Goal: Information Seeking & Learning: Learn about a topic

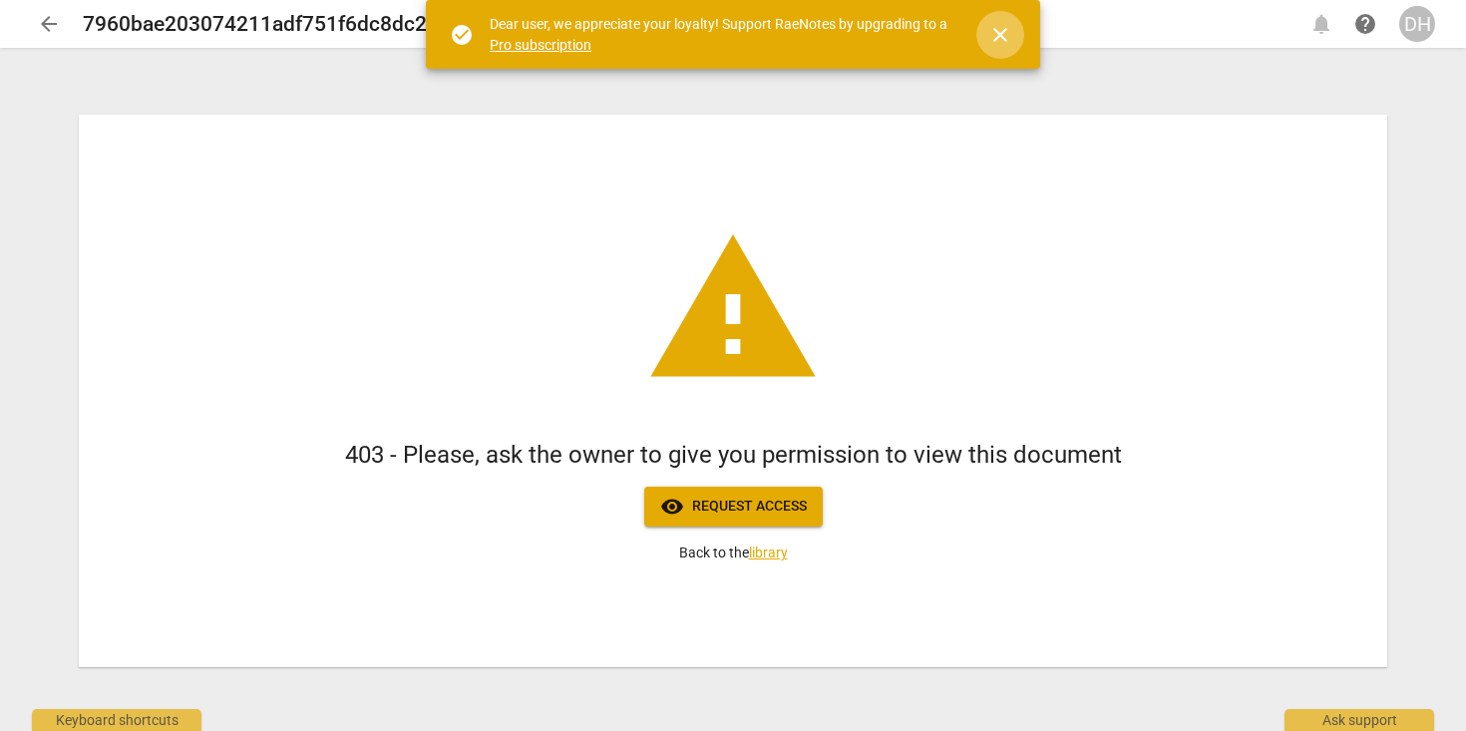
click at [1002, 37] on span "close" at bounding box center [1000, 35] width 24 height 24
click at [1000, 37] on span "close" at bounding box center [1000, 35] width 24 height 24
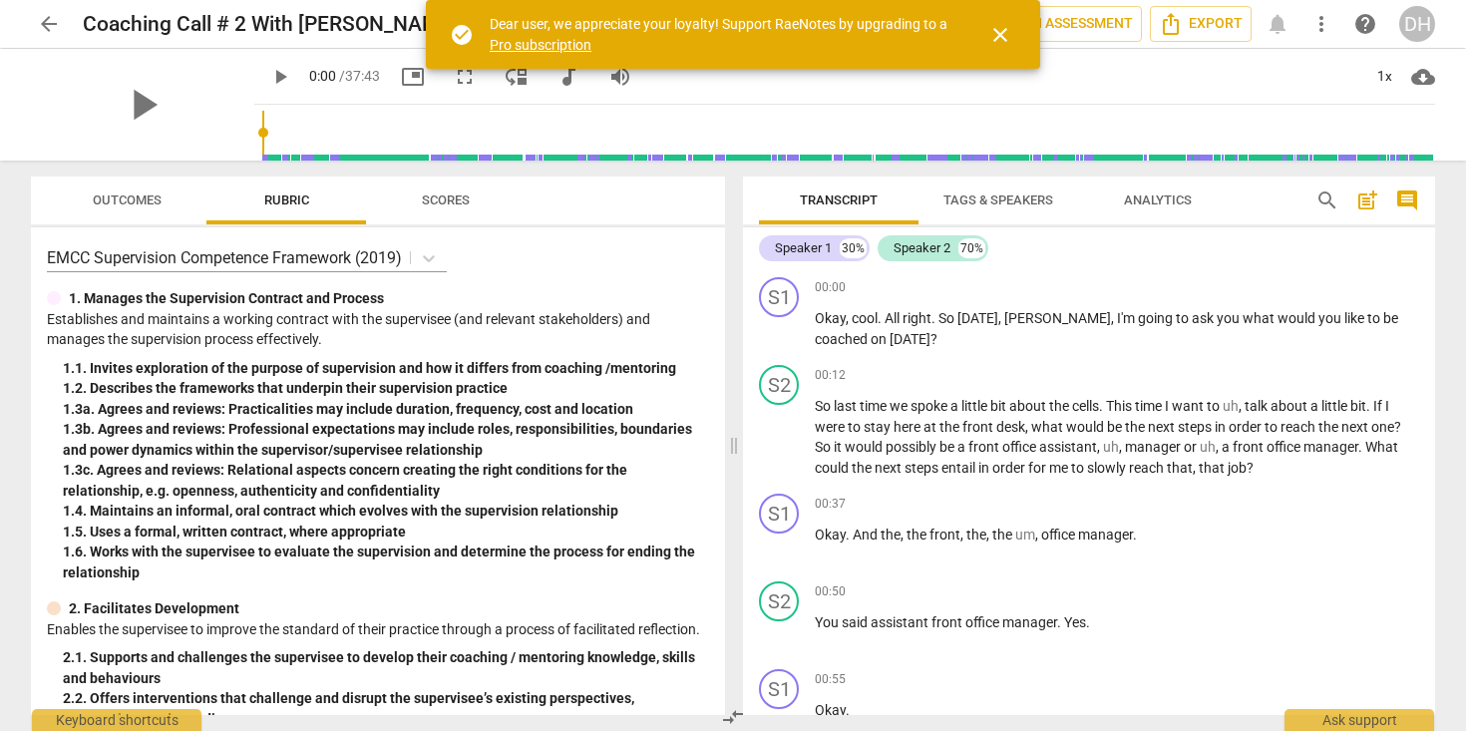
click at [1004, 31] on span "close" at bounding box center [1000, 35] width 24 height 24
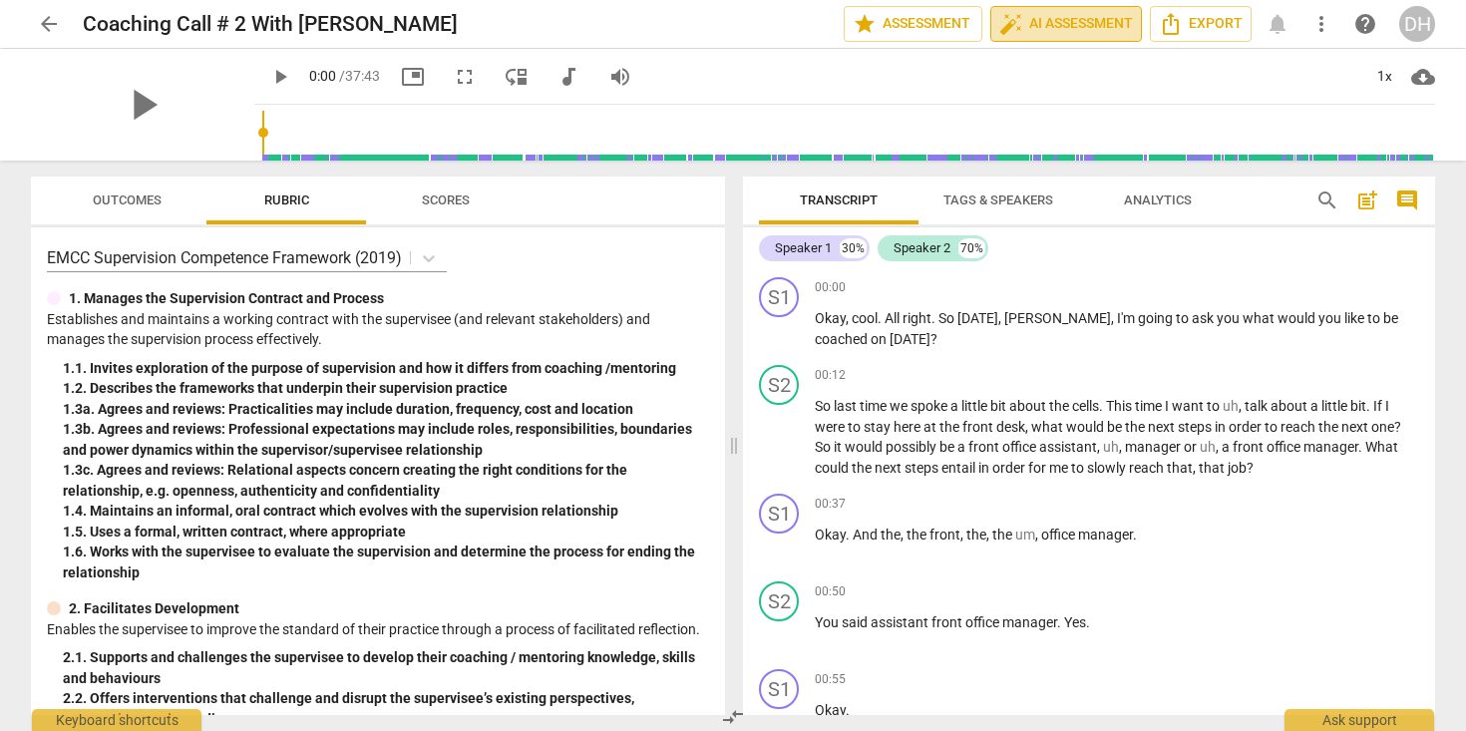
click at [1065, 18] on span "auto_fix_high AI Assessment" at bounding box center [1066, 24] width 134 height 24
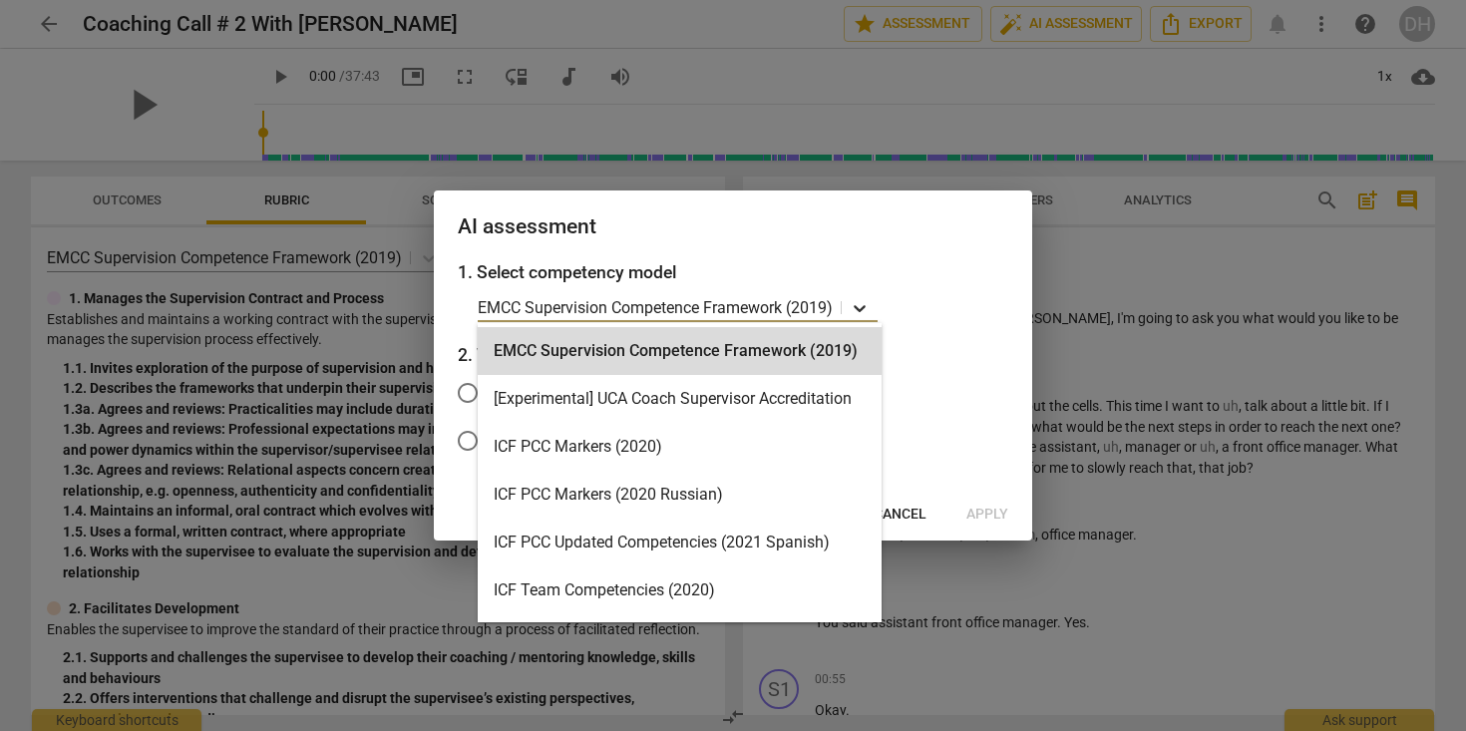
click at [862, 312] on icon at bounding box center [860, 308] width 20 height 20
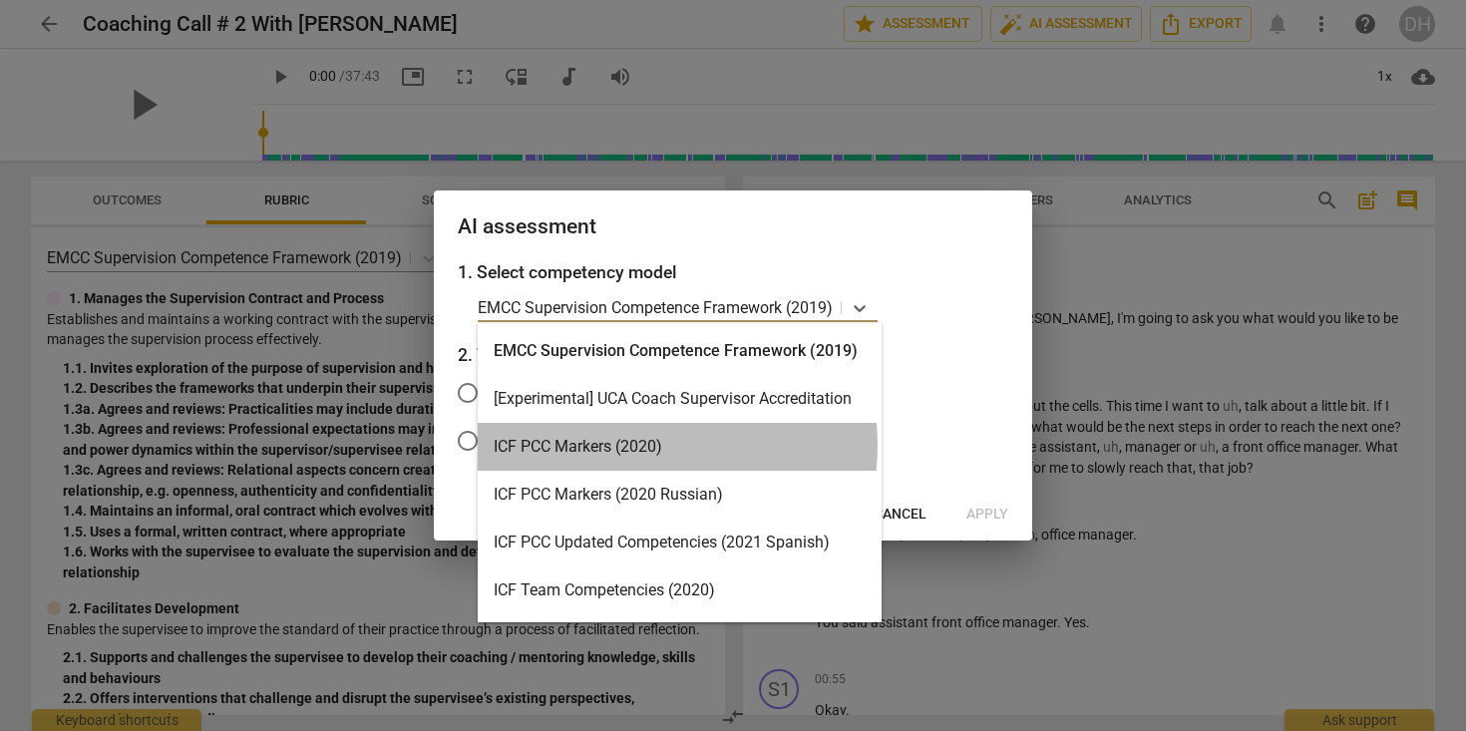
click at [633, 445] on div "ICF PCC Markers (2020)" at bounding box center [680, 447] width 404 height 48
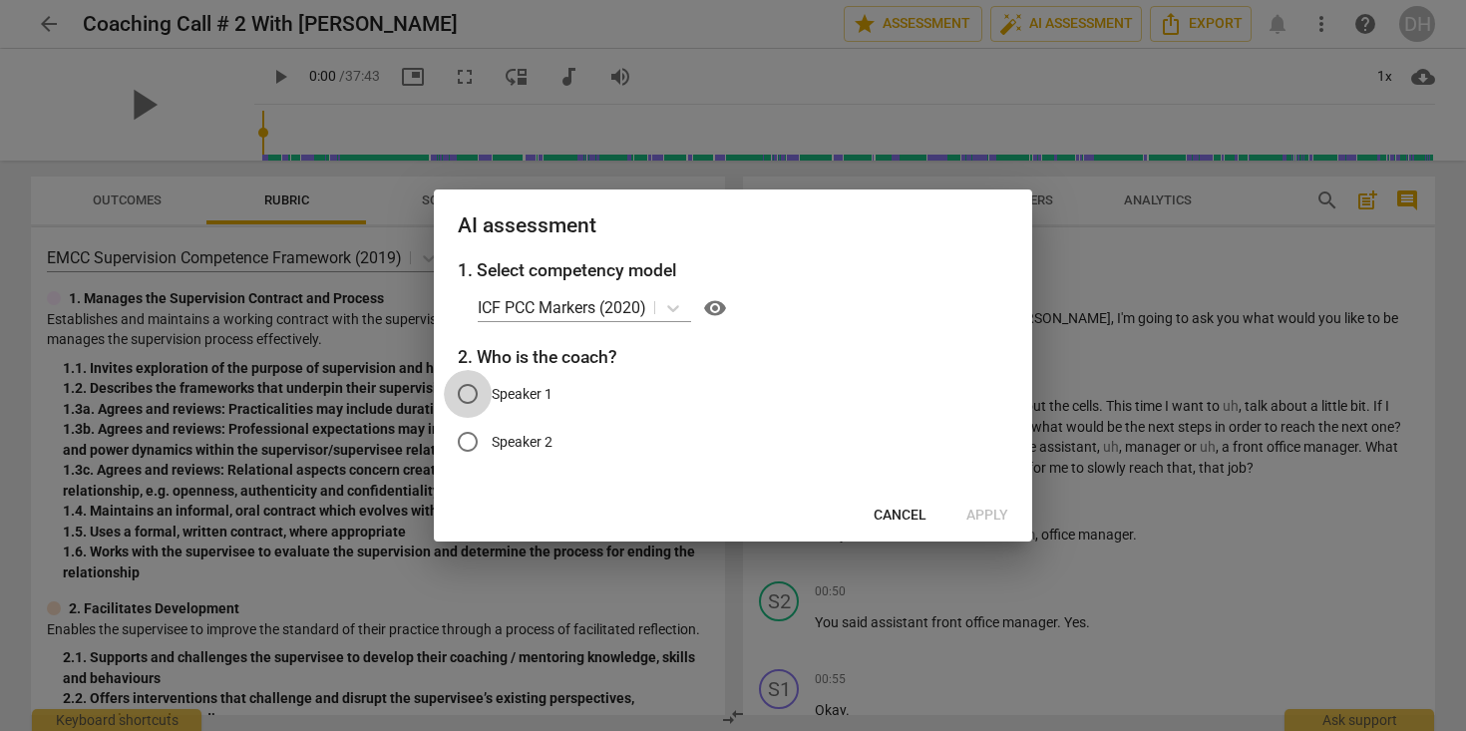
click at [466, 394] on input "Speaker 1" at bounding box center [468, 394] width 48 height 48
radio input "true"
click at [986, 513] on span "Apply" at bounding box center [988, 516] width 42 height 20
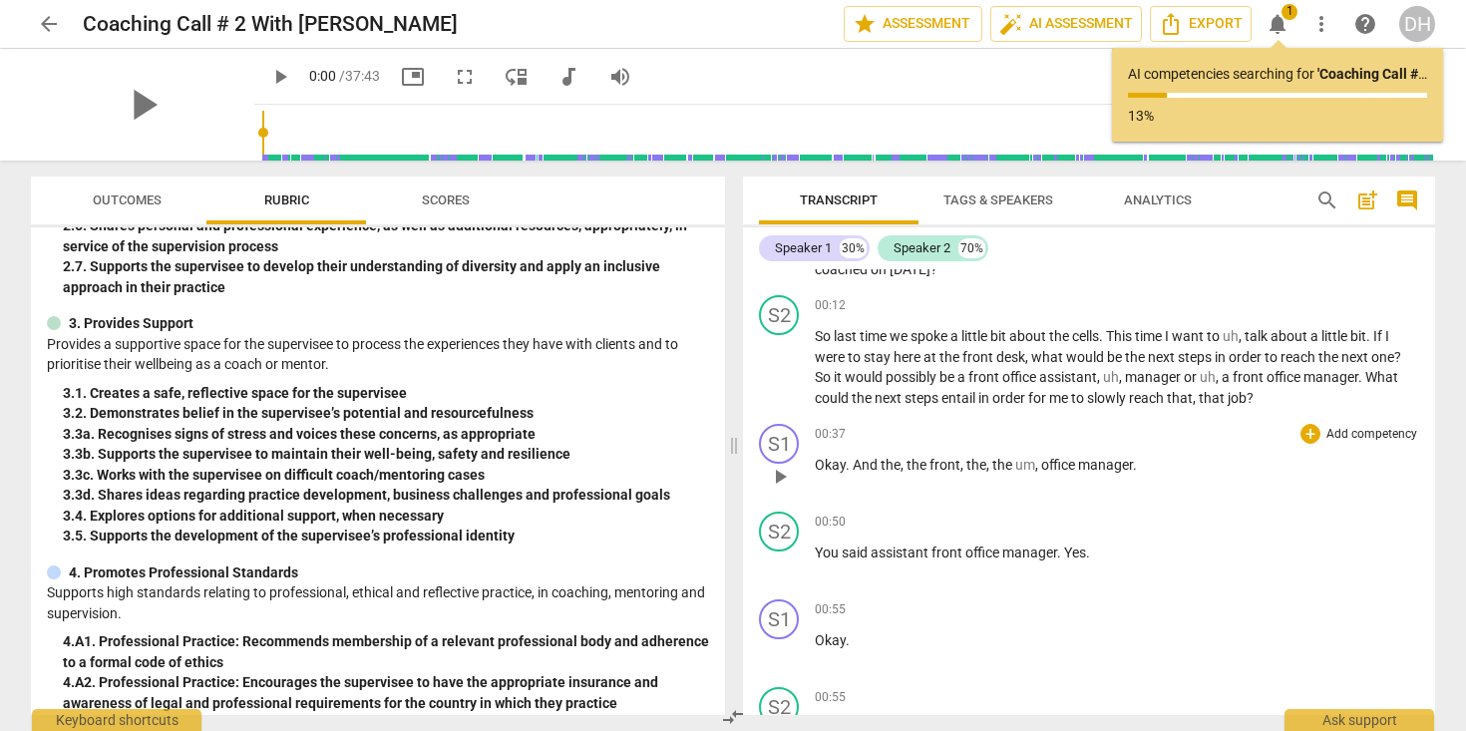
scroll to position [73, 0]
click at [191, 82] on div "play_arrow" at bounding box center [142, 105] width 223 height 112
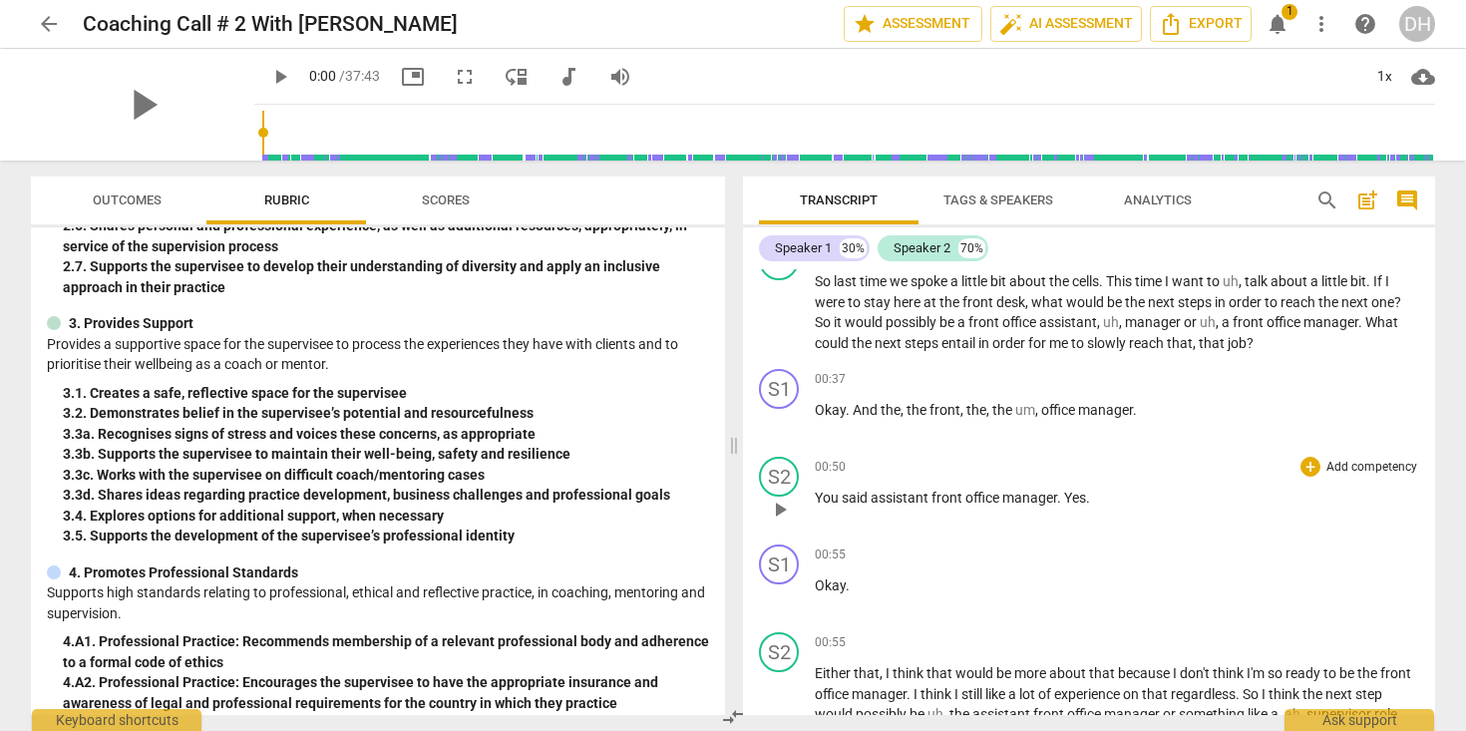
scroll to position [0, 0]
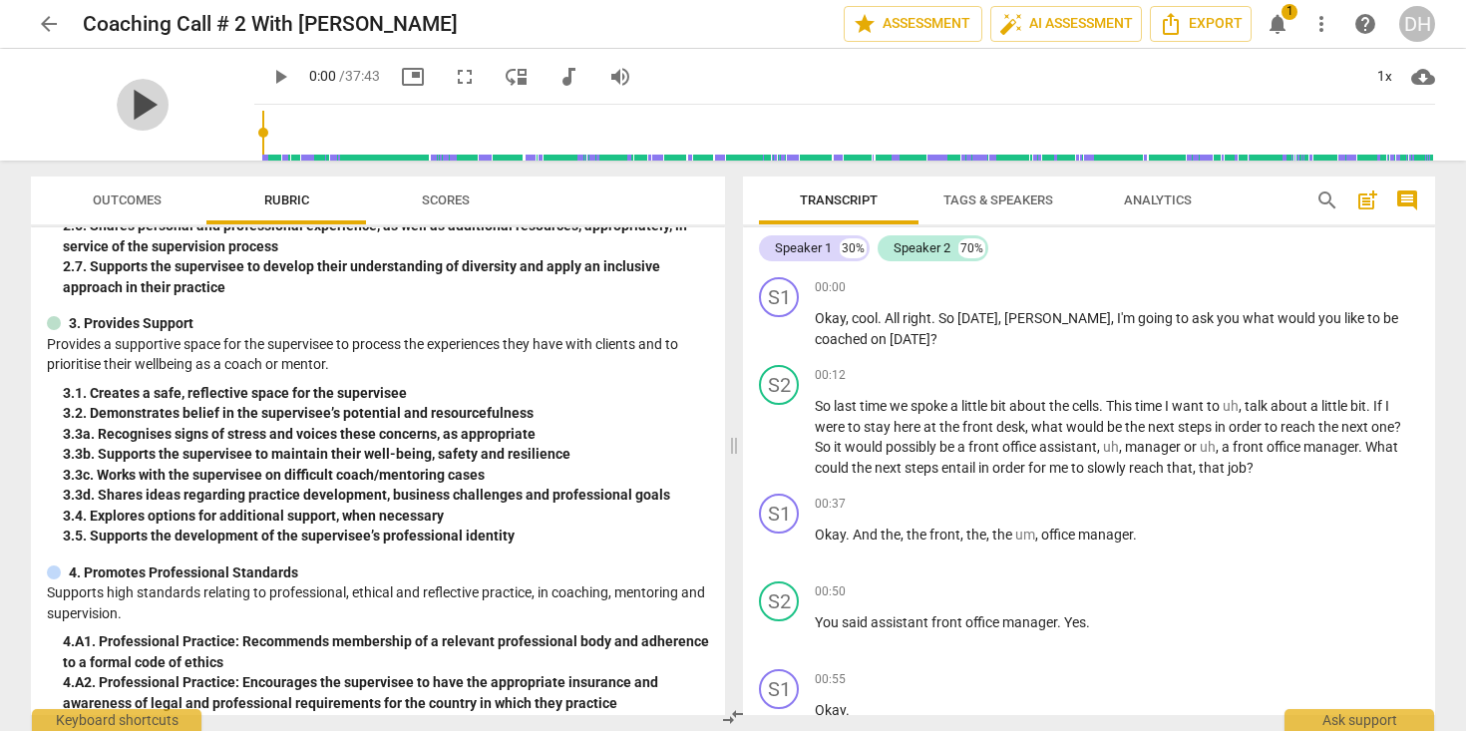
click at [126, 105] on span "play_arrow" at bounding box center [143, 105] width 52 height 52
click at [268, 69] on span "pause" at bounding box center [280, 77] width 24 height 24
click at [268, 69] on span "play_arrow" at bounding box center [280, 77] width 24 height 24
click at [268, 69] on span "pause" at bounding box center [280, 77] width 24 height 24
click at [268, 69] on span "play_arrow" at bounding box center [280, 77] width 24 height 24
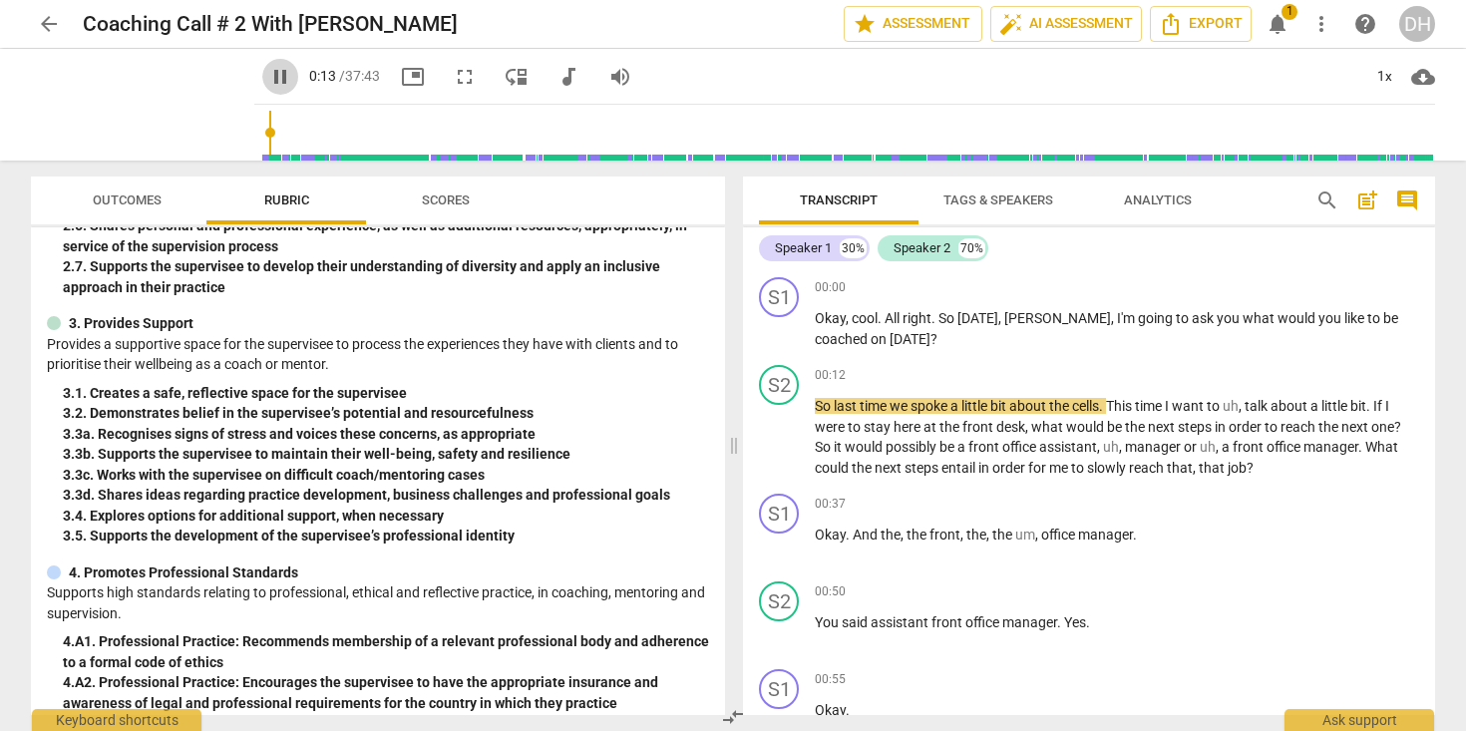
click at [268, 69] on span "pause" at bounding box center [280, 77] width 24 height 24
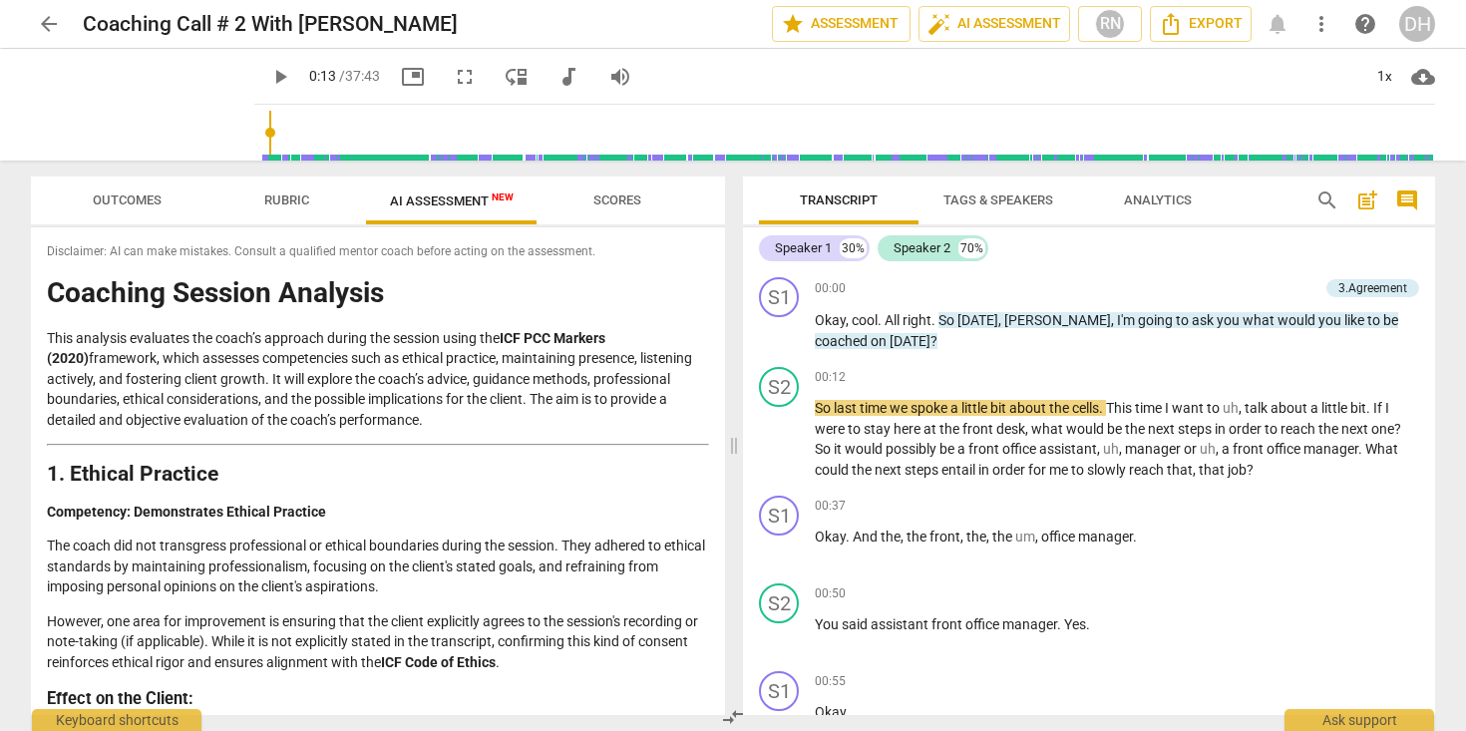
click at [268, 74] on span "play_arrow" at bounding box center [280, 77] width 24 height 24
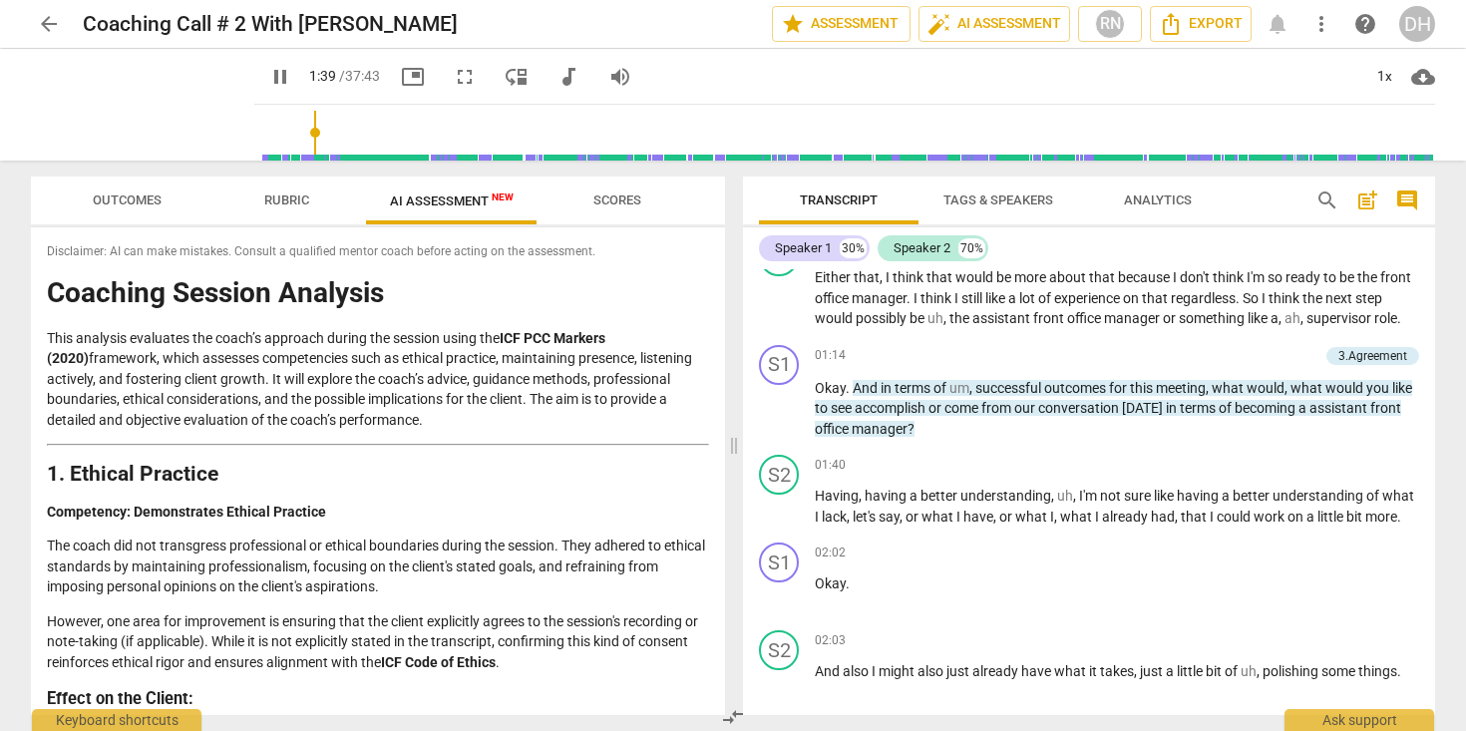
click at [268, 80] on span "pause" at bounding box center [280, 77] width 24 height 24
click at [268, 73] on span "play_arrow" at bounding box center [280, 77] width 24 height 24
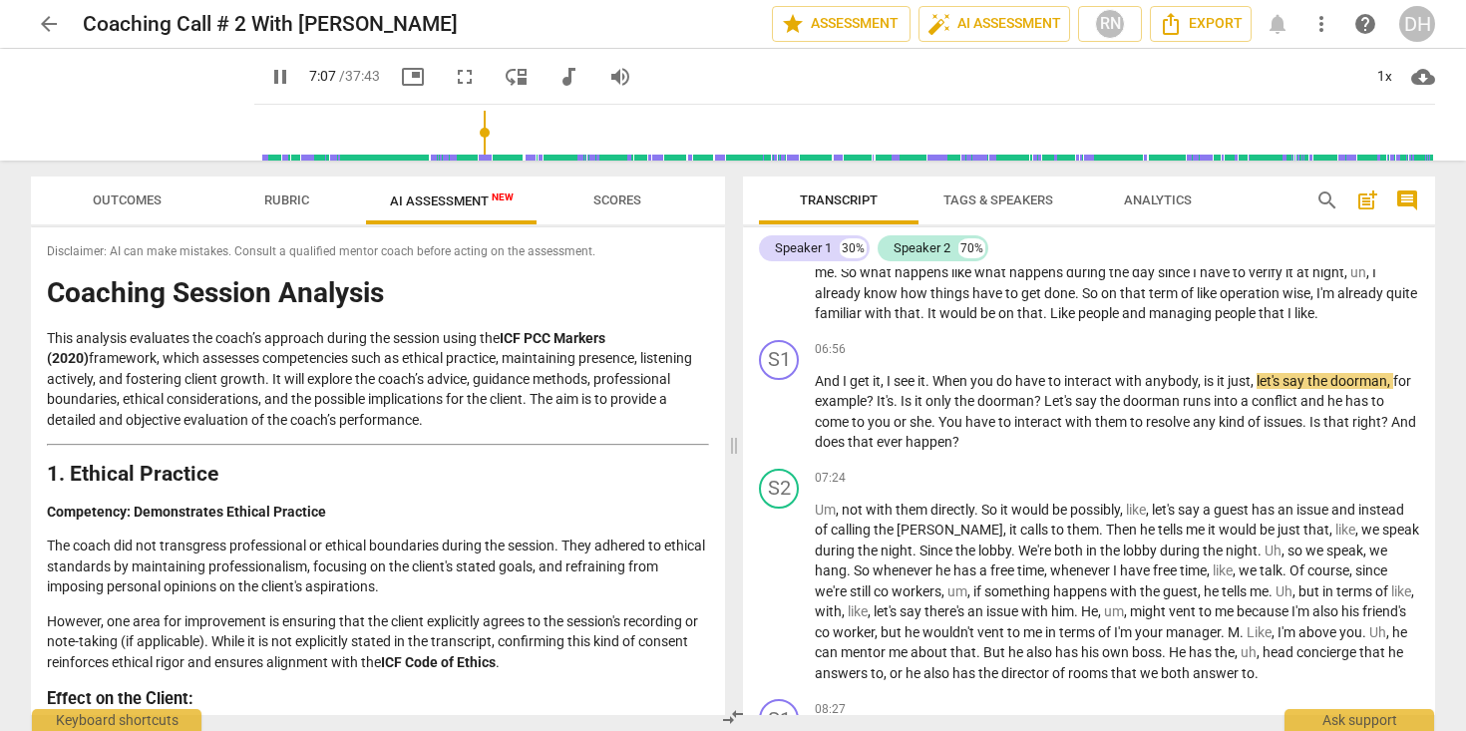
scroll to position [2862, 0]
click at [268, 74] on span "pause" at bounding box center [280, 77] width 24 height 24
click at [268, 77] on span "play_arrow" at bounding box center [280, 77] width 24 height 24
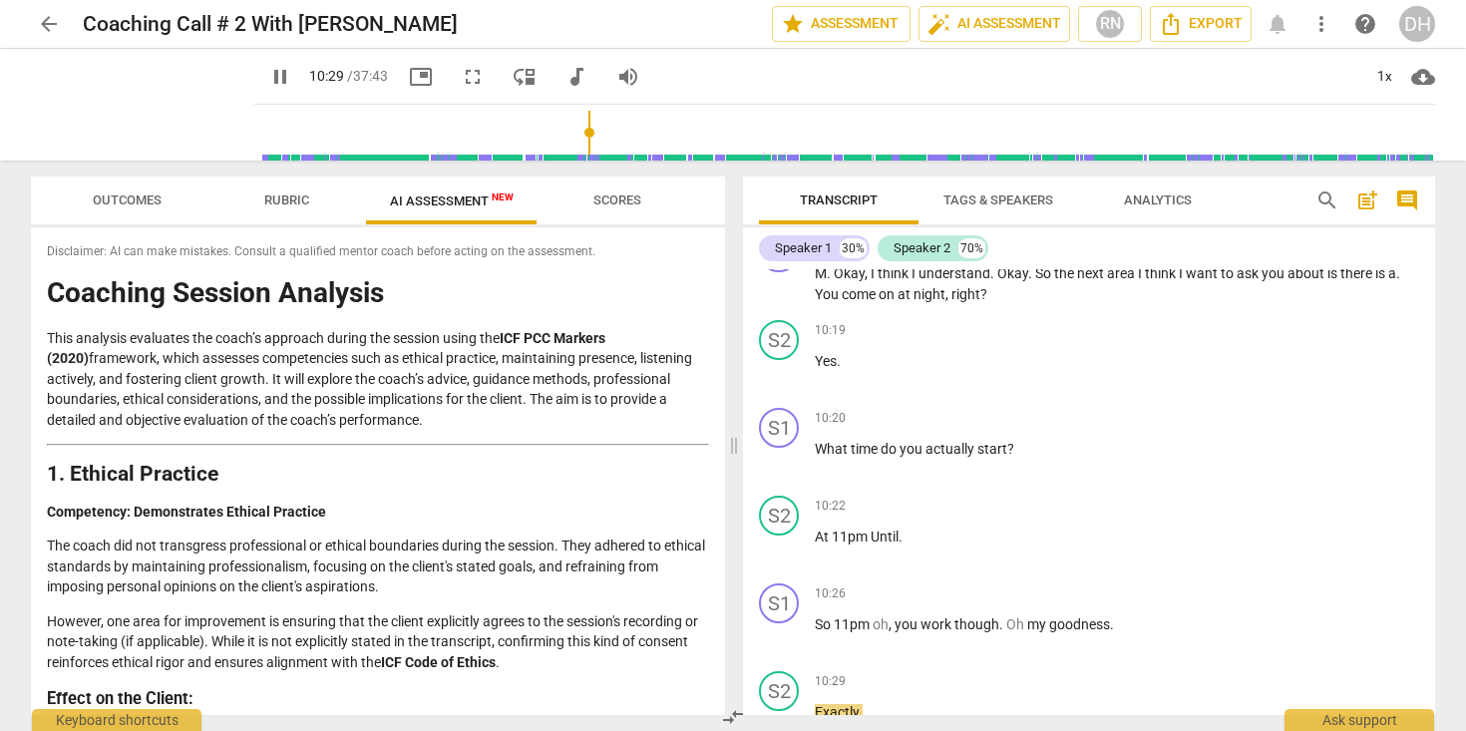
scroll to position [4296, 0]
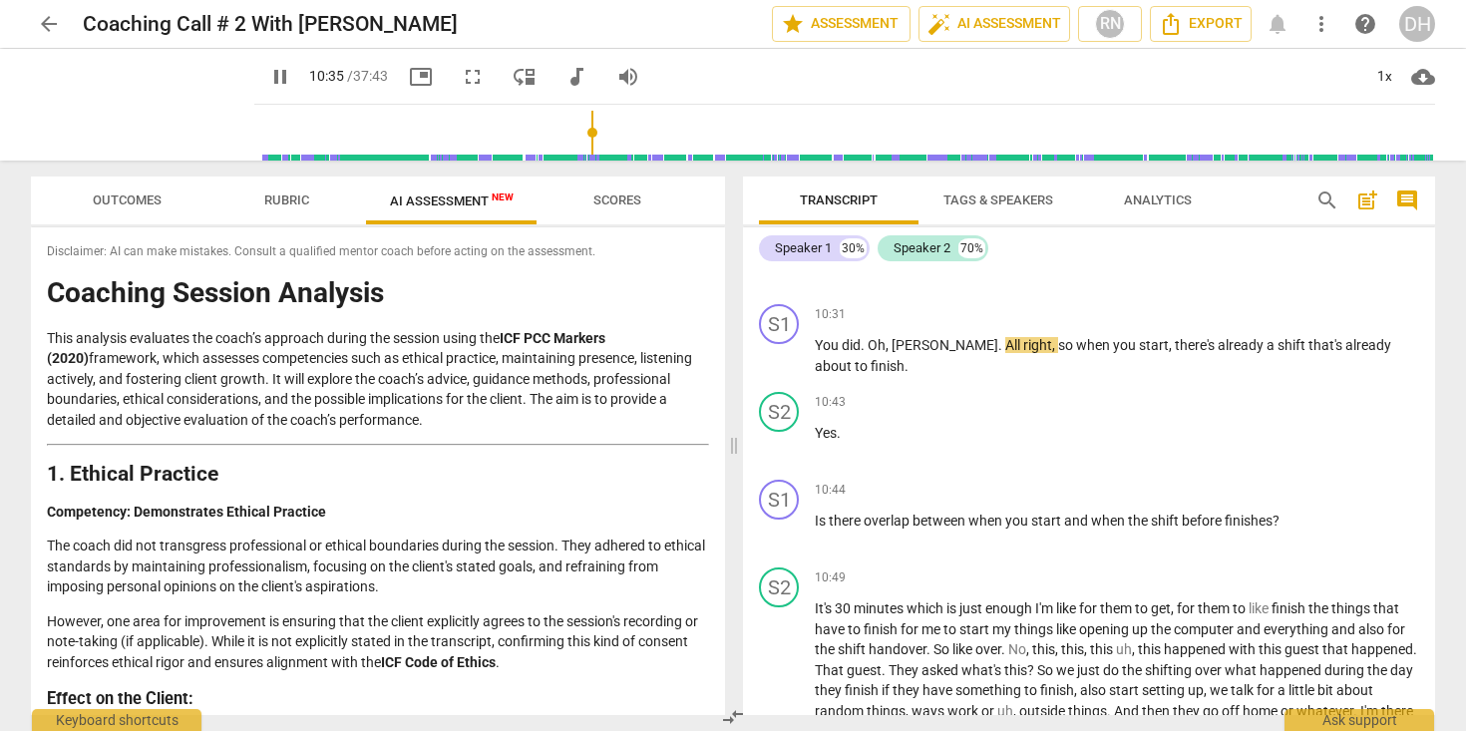
click at [268, 72] on span "pause" at bounding box center [280, 77] width 24 height 24
click at [268, 76] on span "play_arrow" at bounding box center [280, 77] width 24 height 24
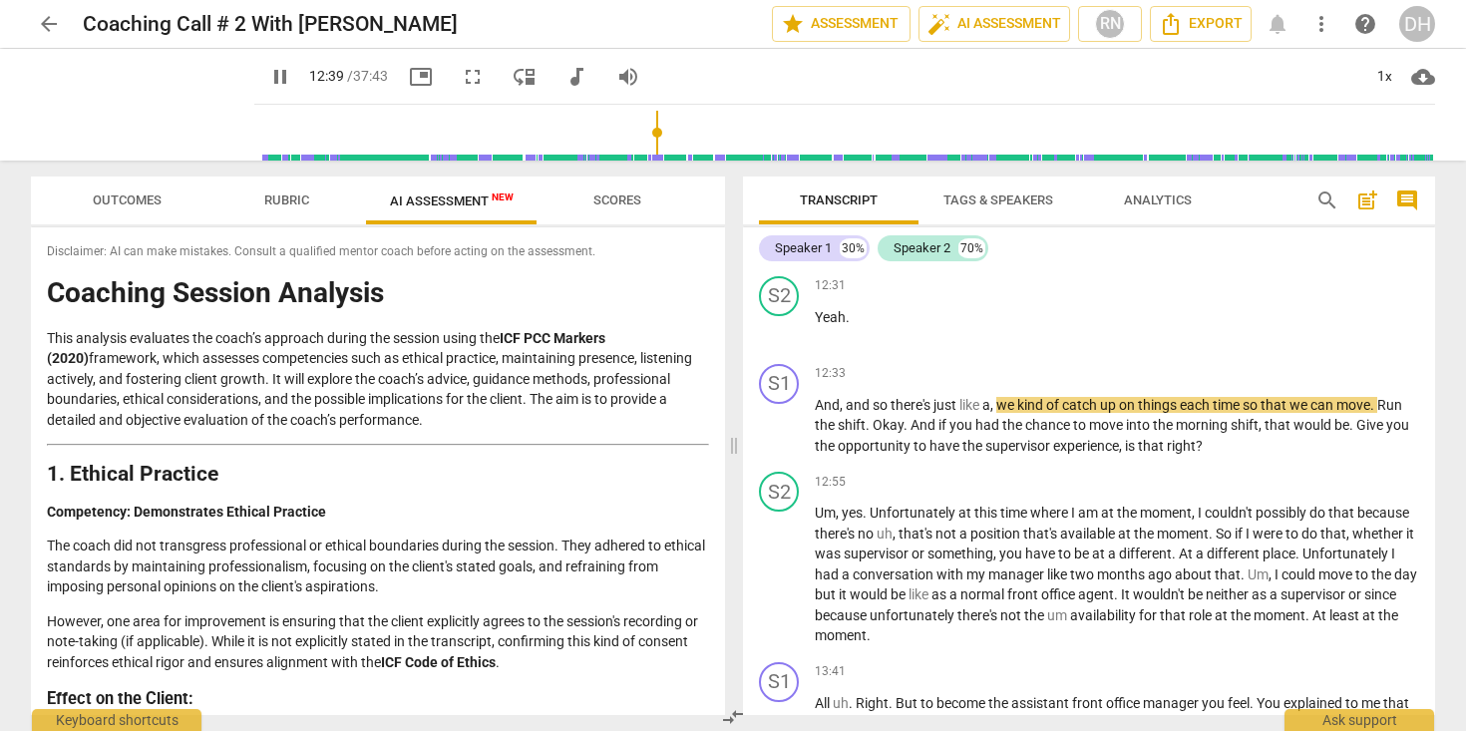
scroll to position [5481, 0]
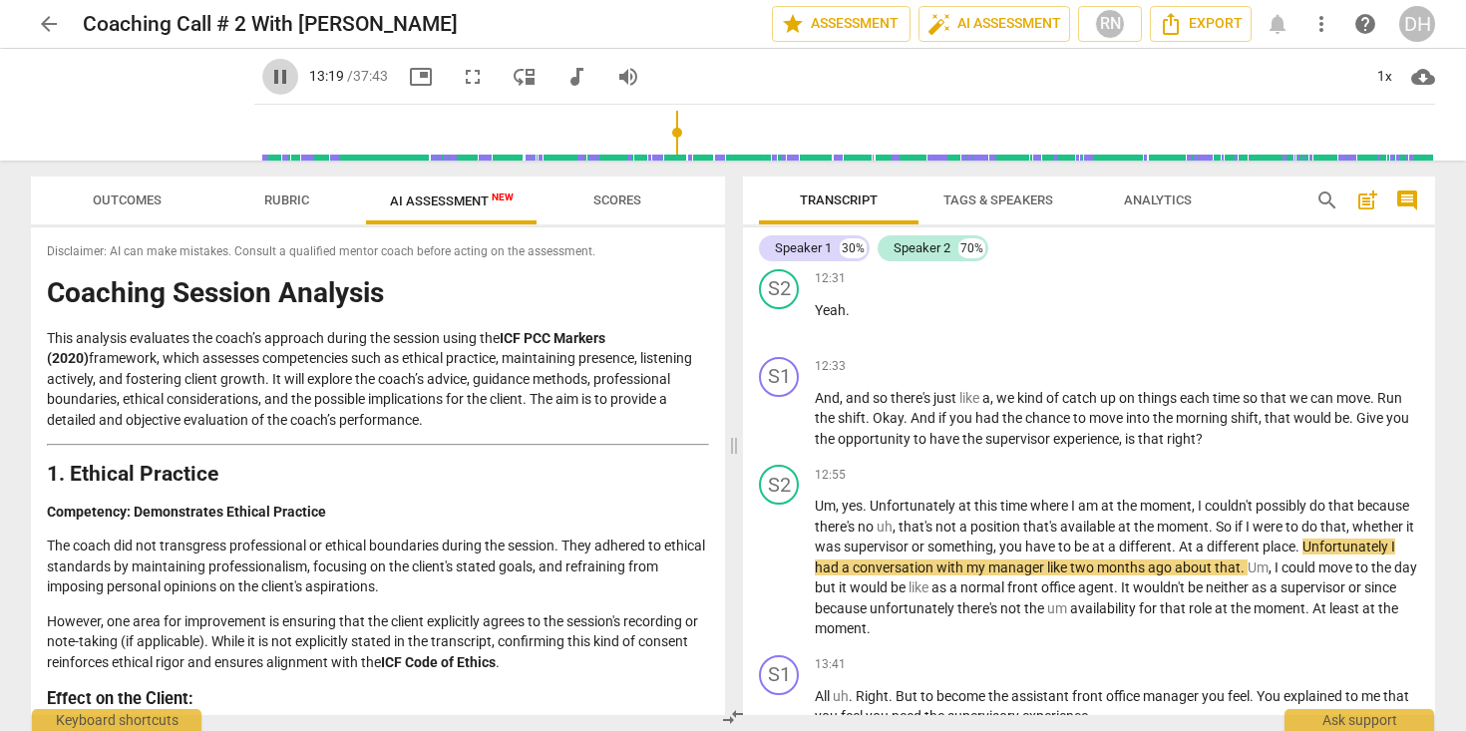
click at [268, 80] on span "pause" at bounding box center [280, 77] width 24 height 24
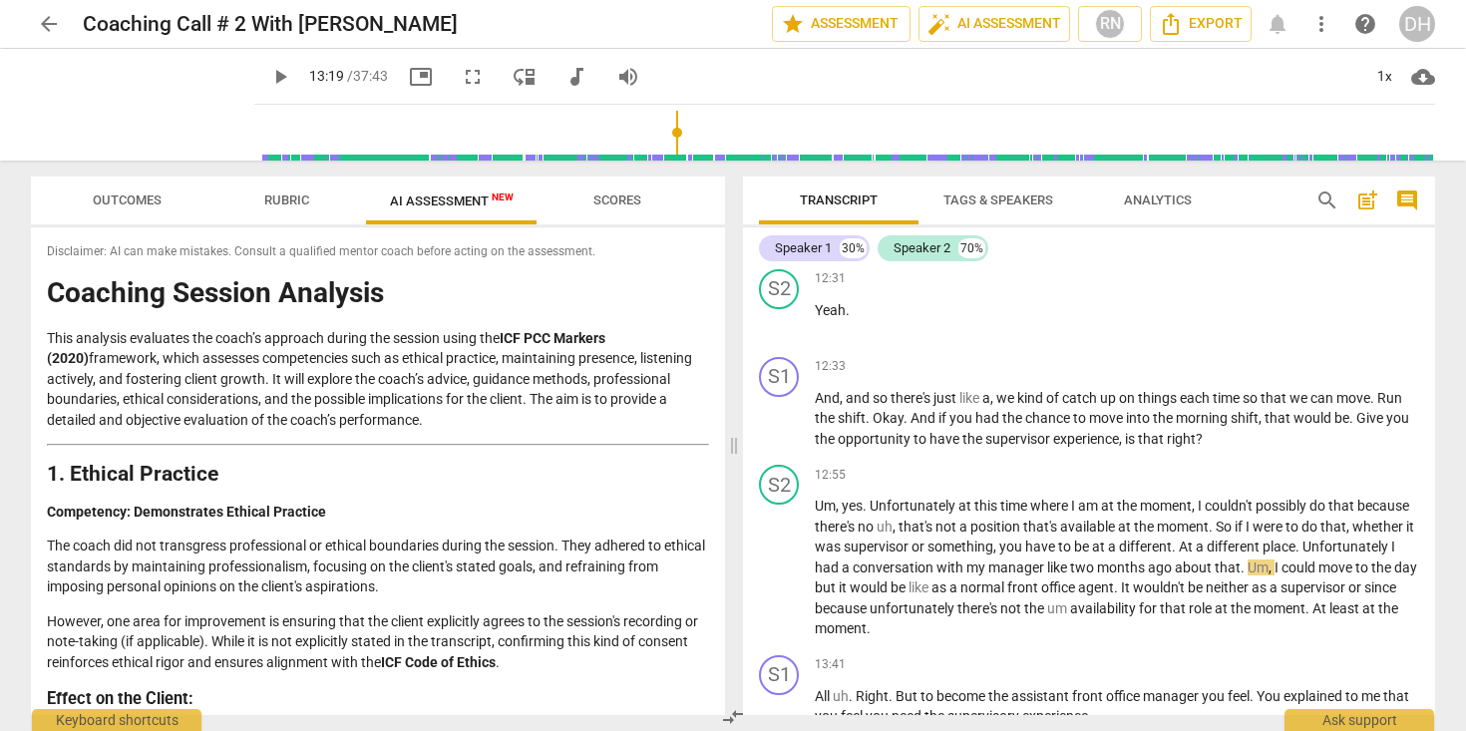
click at [268, 81] on span "play_arrow" at bounding box center [280, 77] width 24 height 24
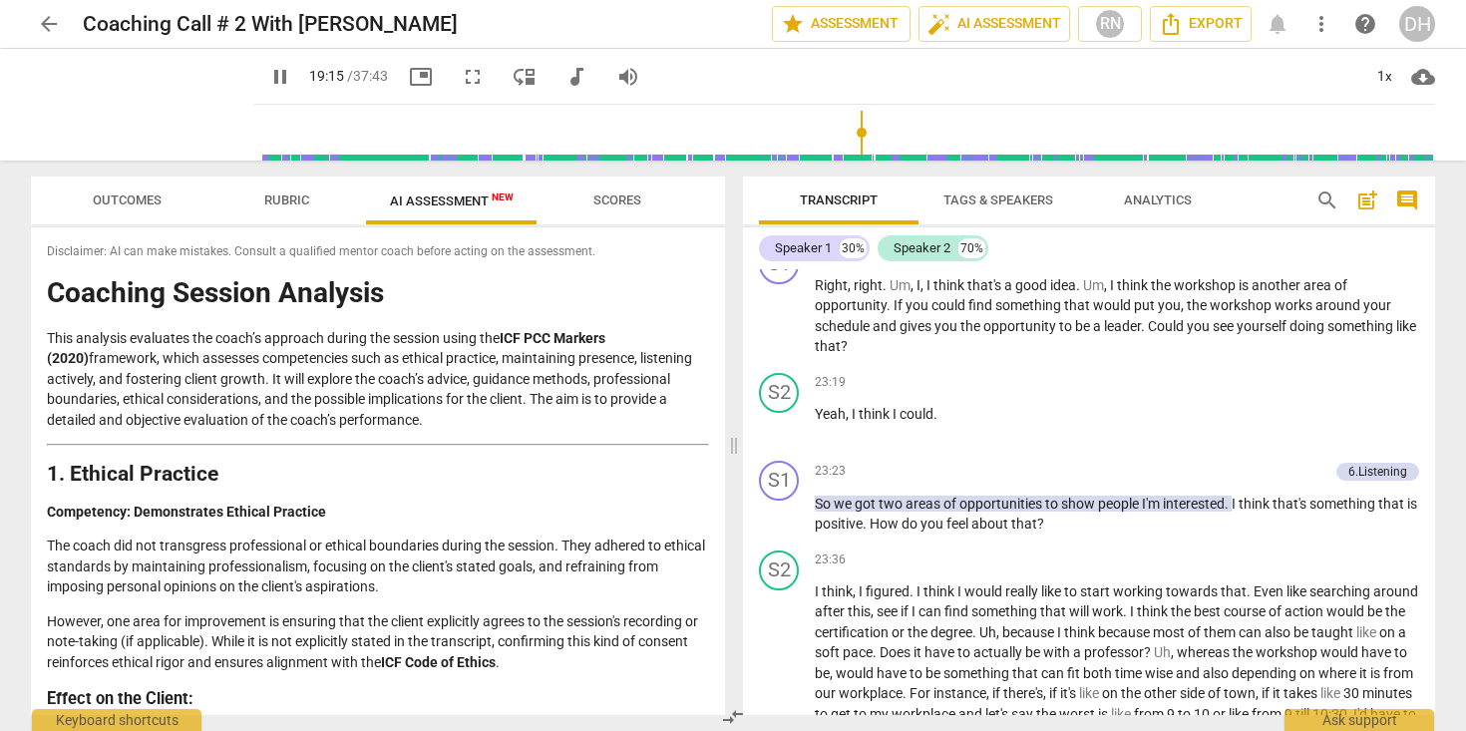
scroll to position [9198, 0]
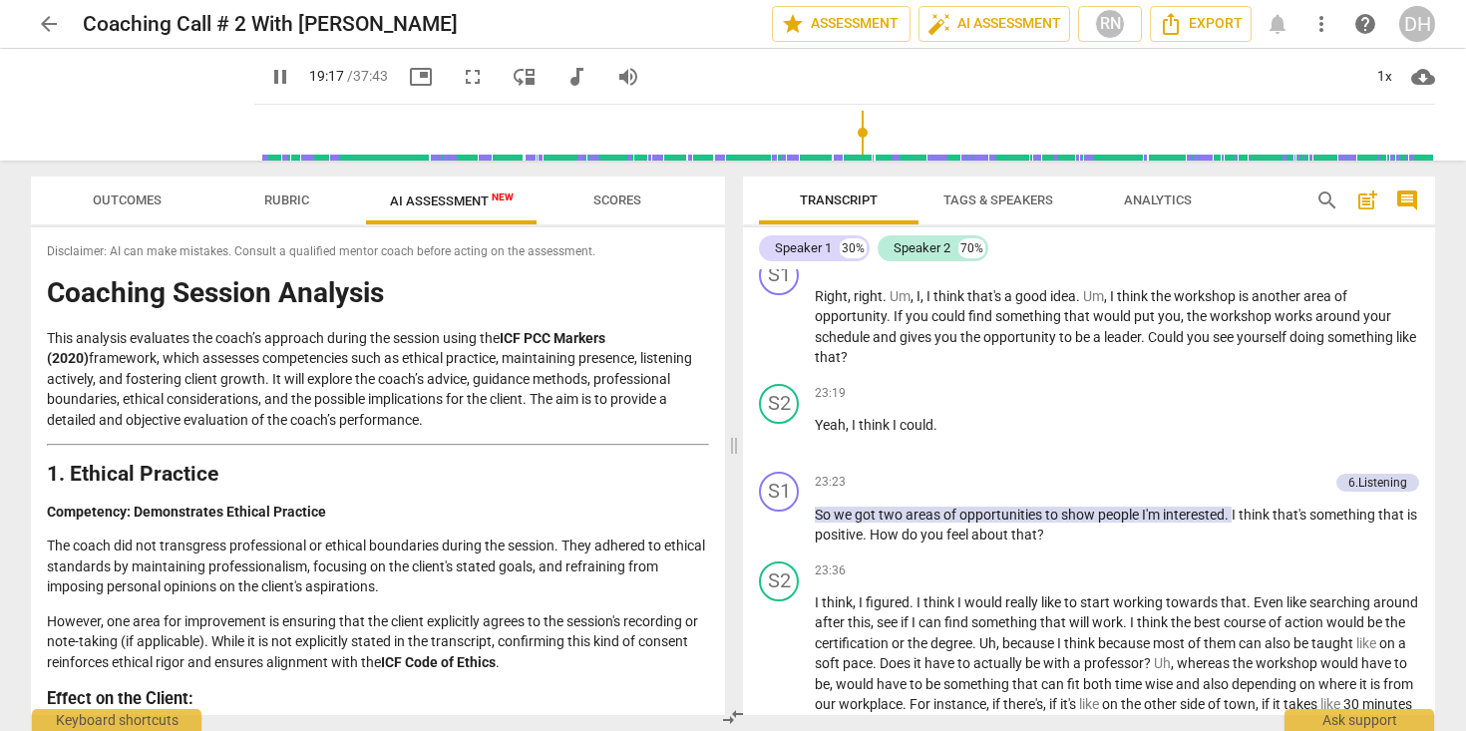
click at [268, 69] on span "pause" at bounding box center [280, 77] width 24 height 24
click at [1065, 122] on input "range" at bounding box center [848, 133] width 1173 height 64
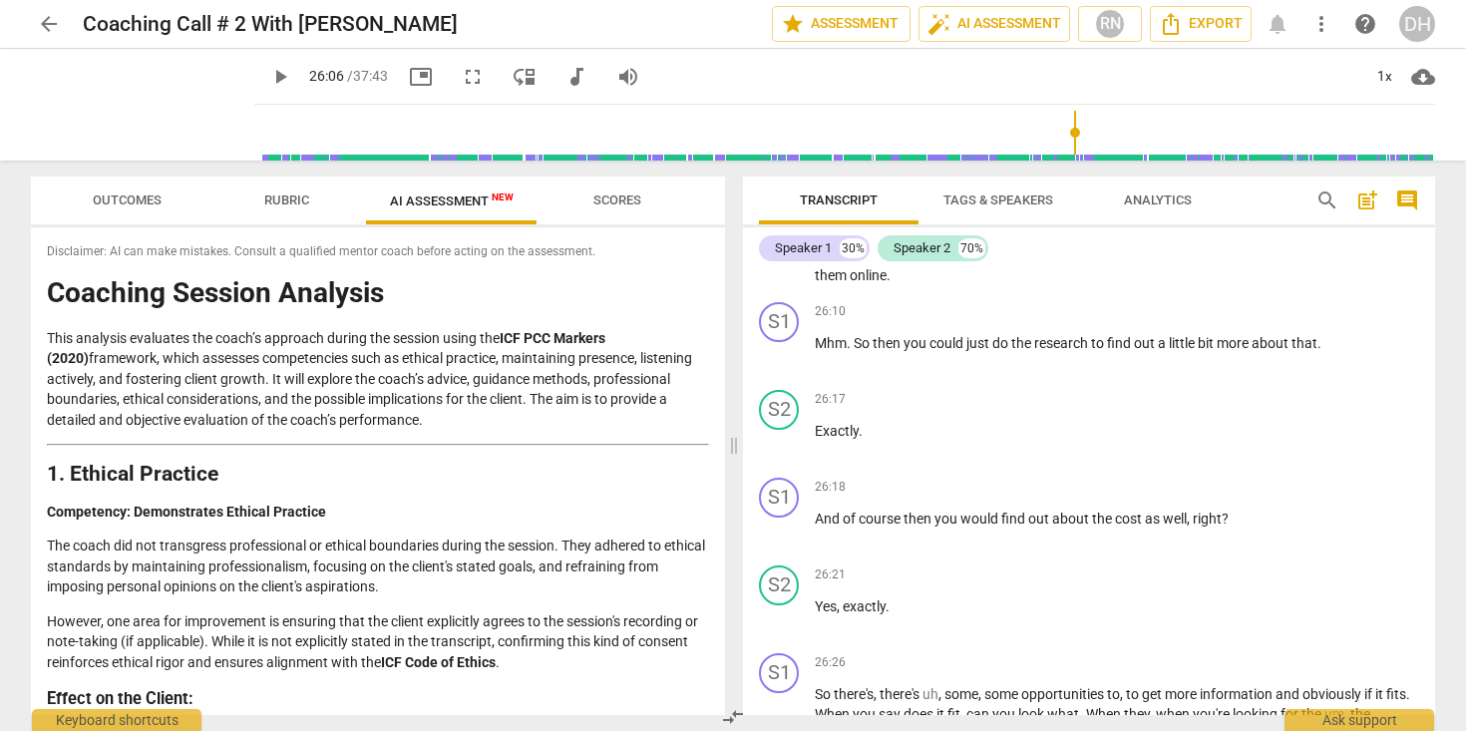
click at [1094, 128] on input "range" at bounding box center [848, 133] width 1173 height 64
click at [268, 78] on span "play_arrow" at bounding box center [280, 77] width 24 height 24
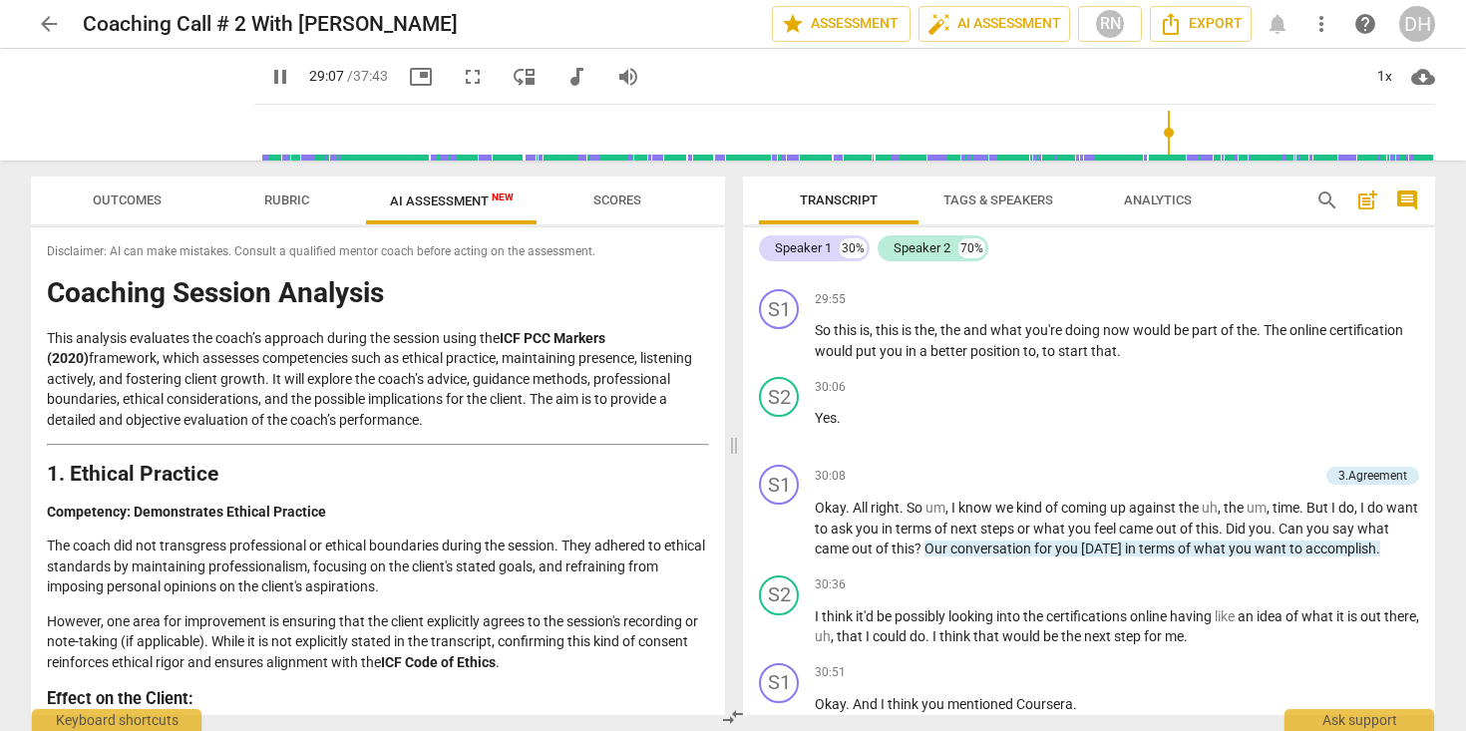
scroll to position [11854, 0]
click at [1205, 137] on input "range" at bounding box center [848, 133] width 1173 height 64
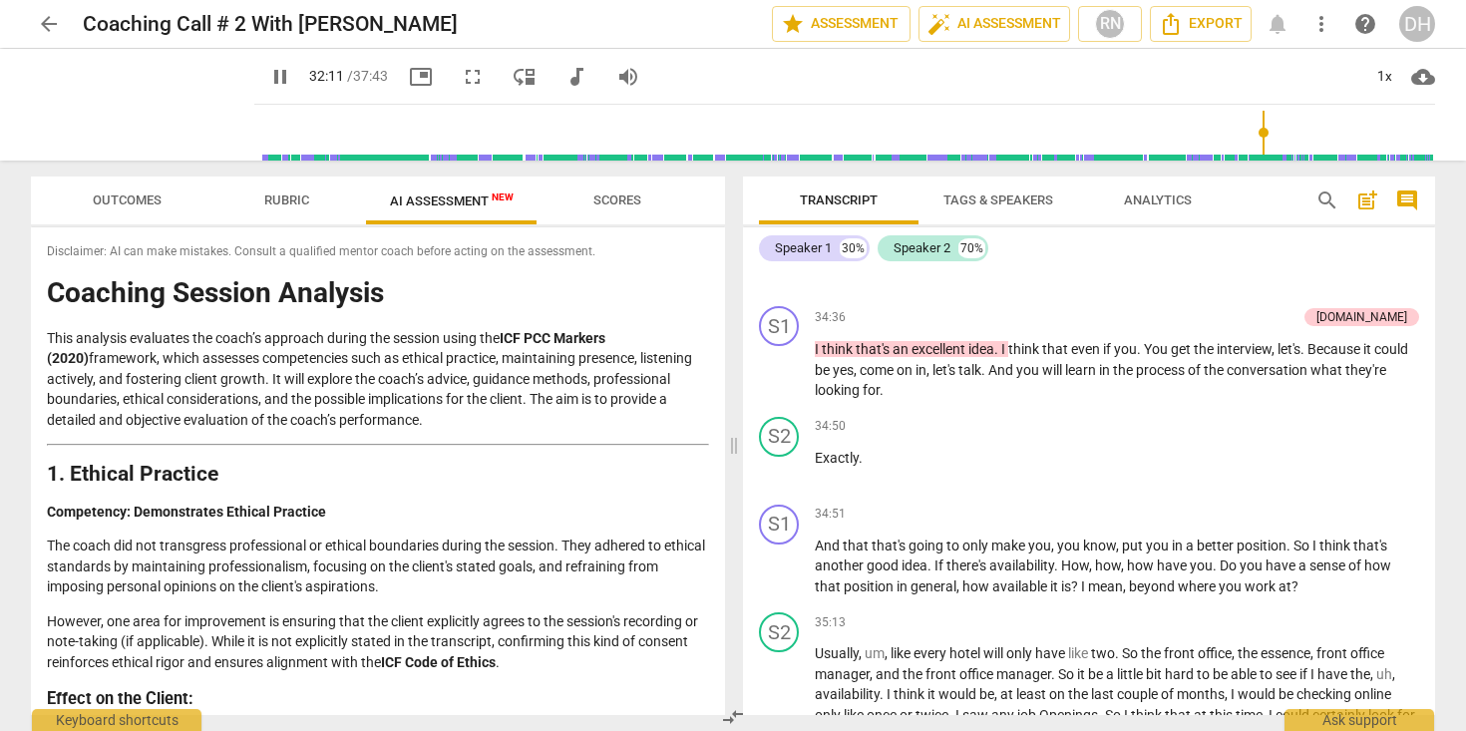
scroll to position [14553, 0]
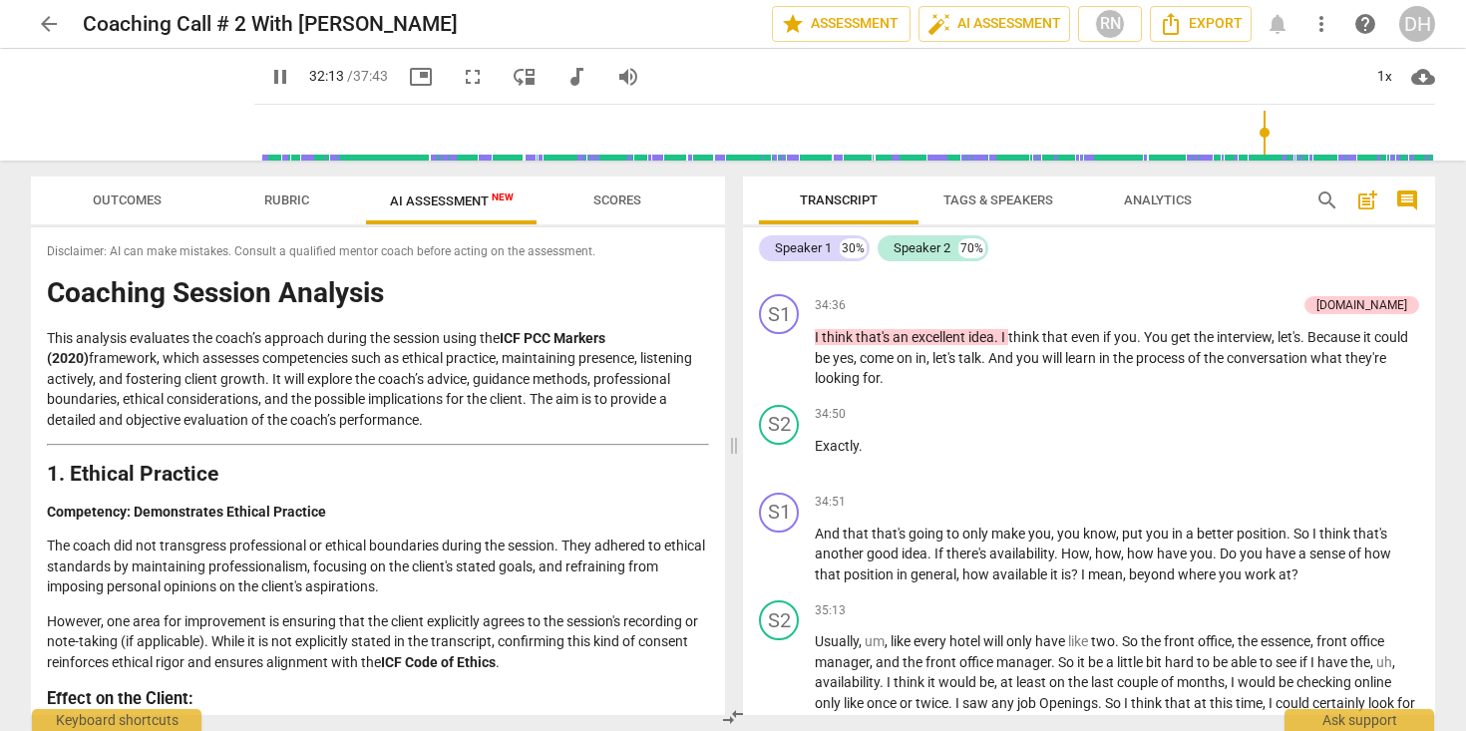
click at [268, 83] on span "pause" at bounding box center [280, 77] width 24 height 24
click at [1340, 131] on input "range" at bounding box center [848, 133] width 1173 height 64
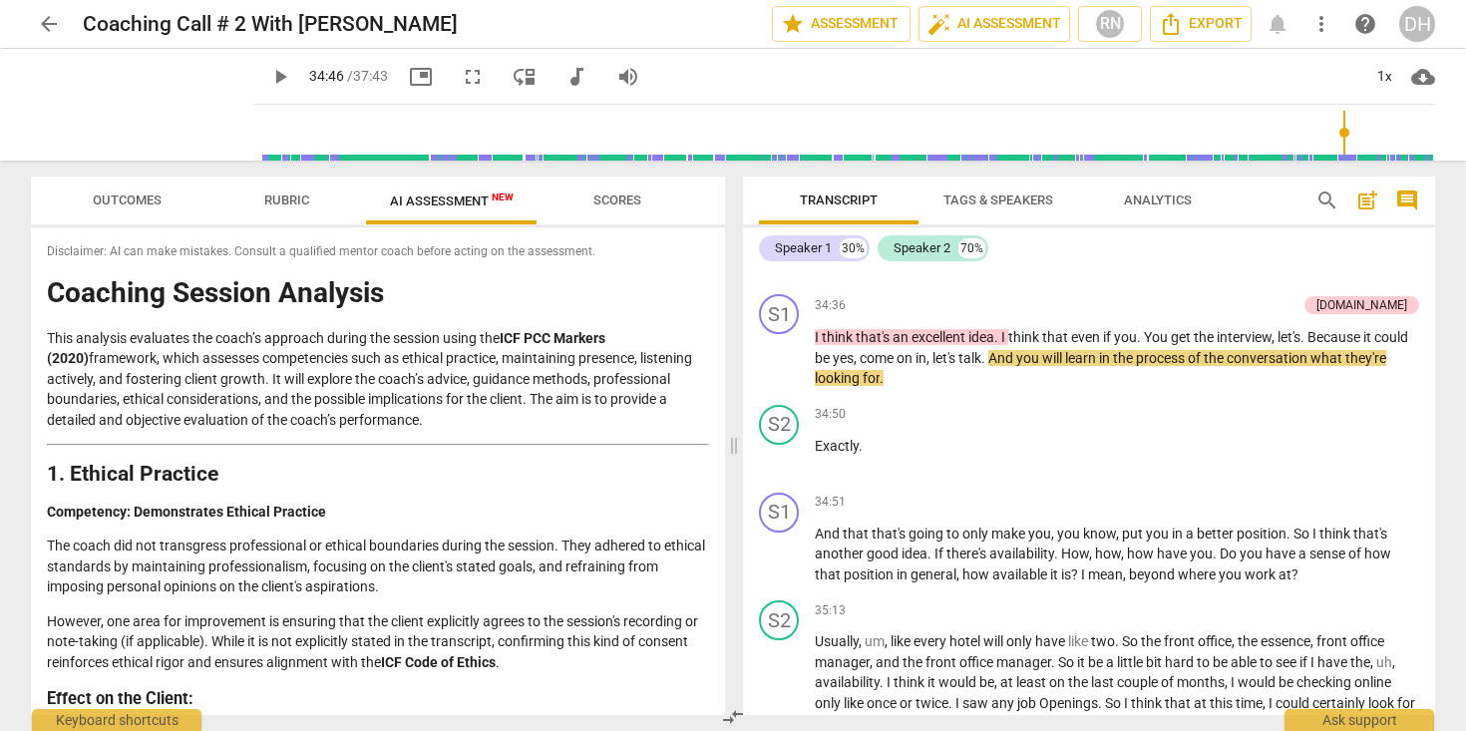
click at [268, 80] on span "play_arrow" at bounding box center [280, 77] width 24 height 24
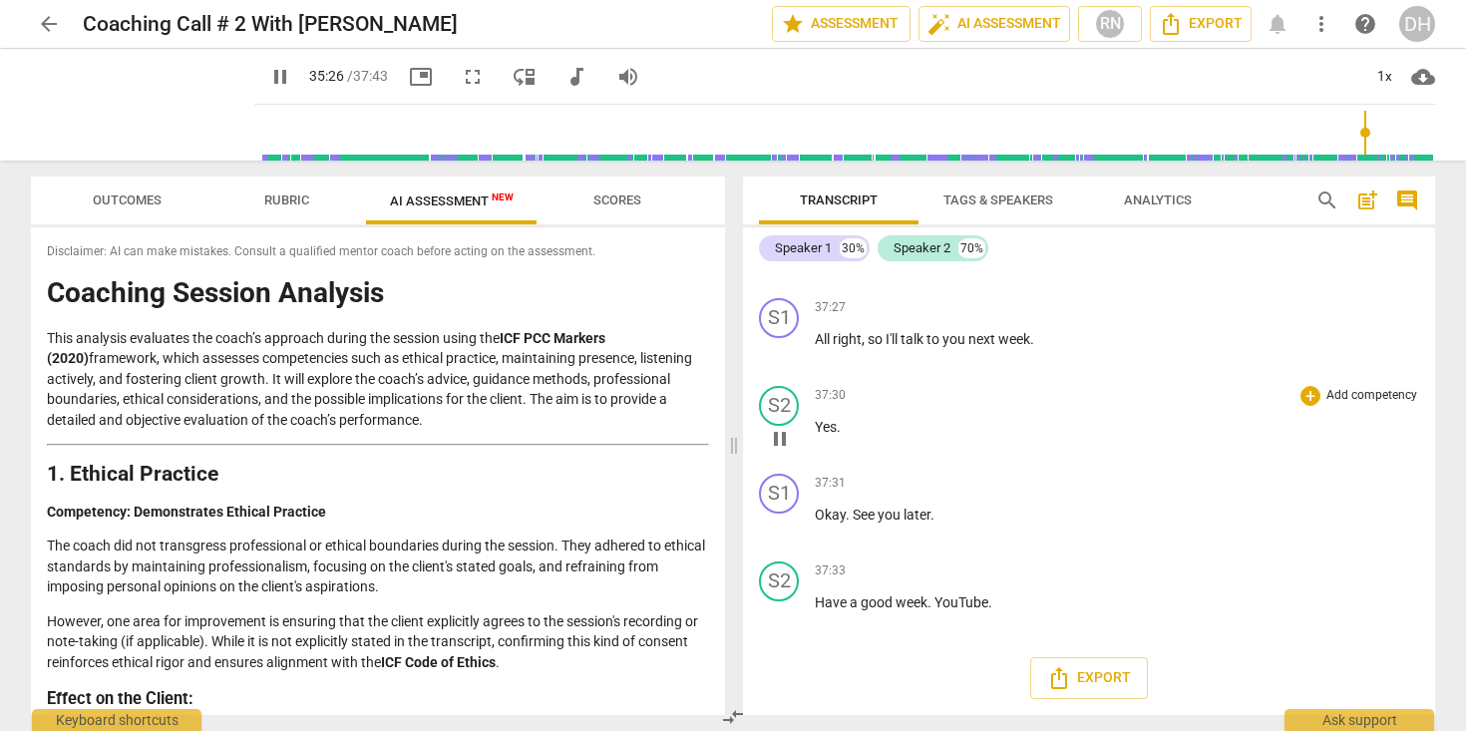
scroll to position [16535, 0]
click at [268, 84] on span "pause" at bounding box center [280, 77] width 24 height 24
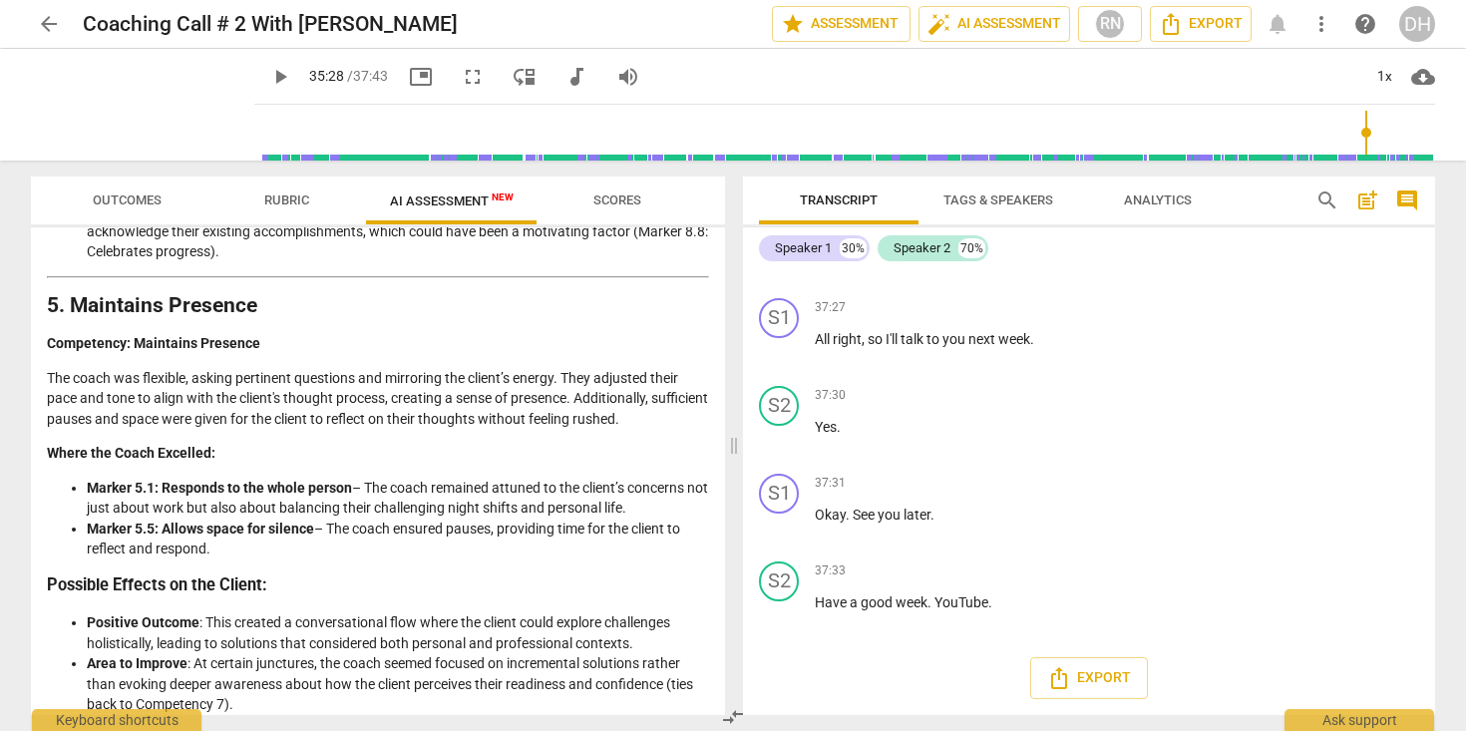
scroll to position [1942, 0]
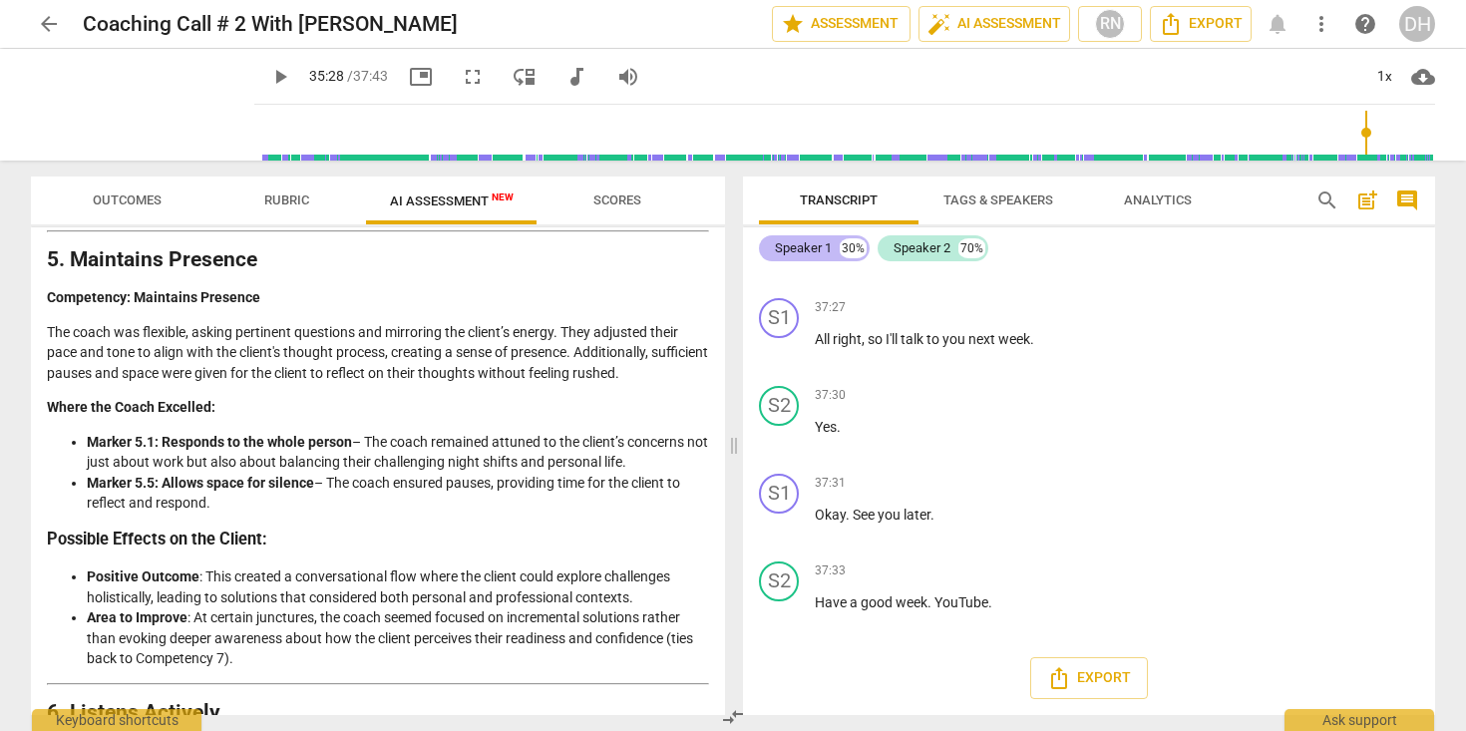
click at [812, 248] on div "Speaker 1" at bounding box center [803, 248] width 57 height 20
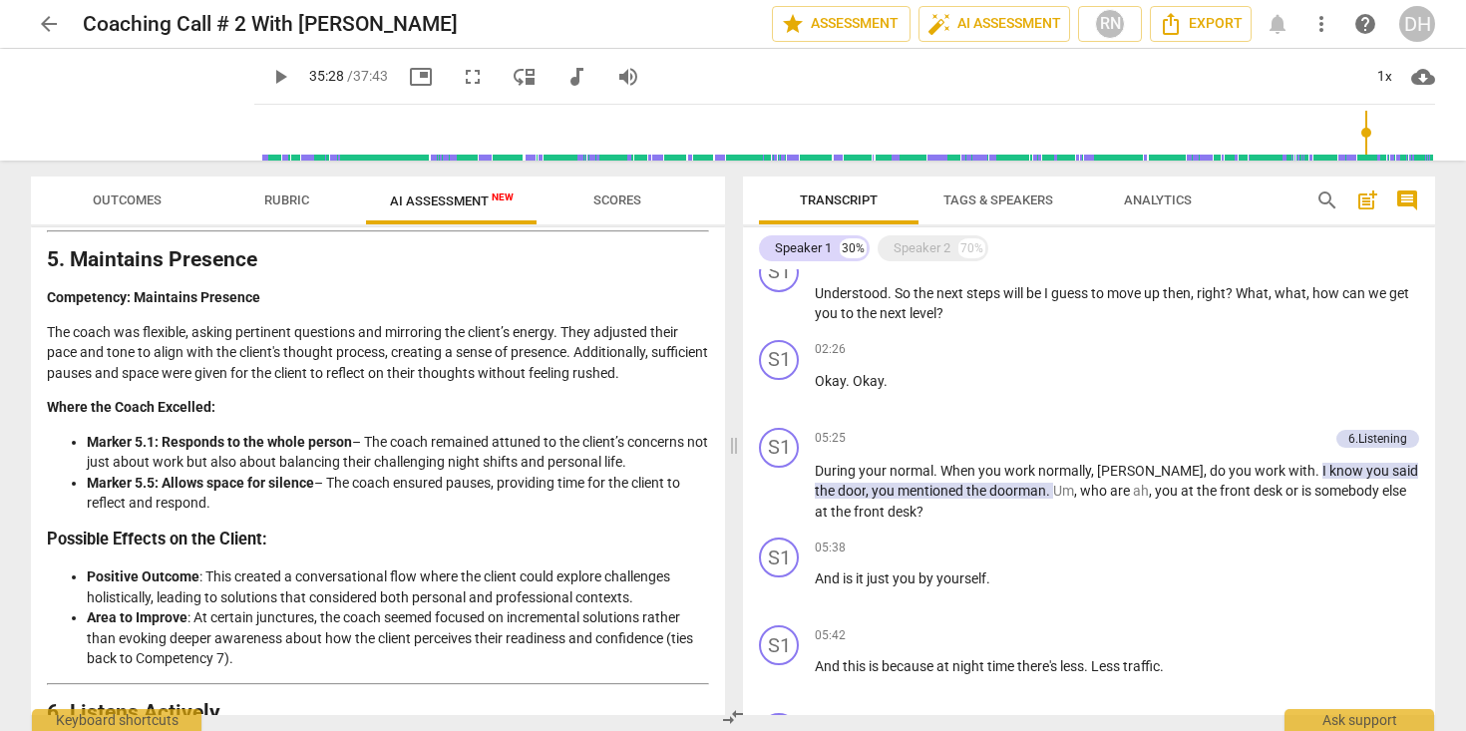
scroll to position [492, 0]
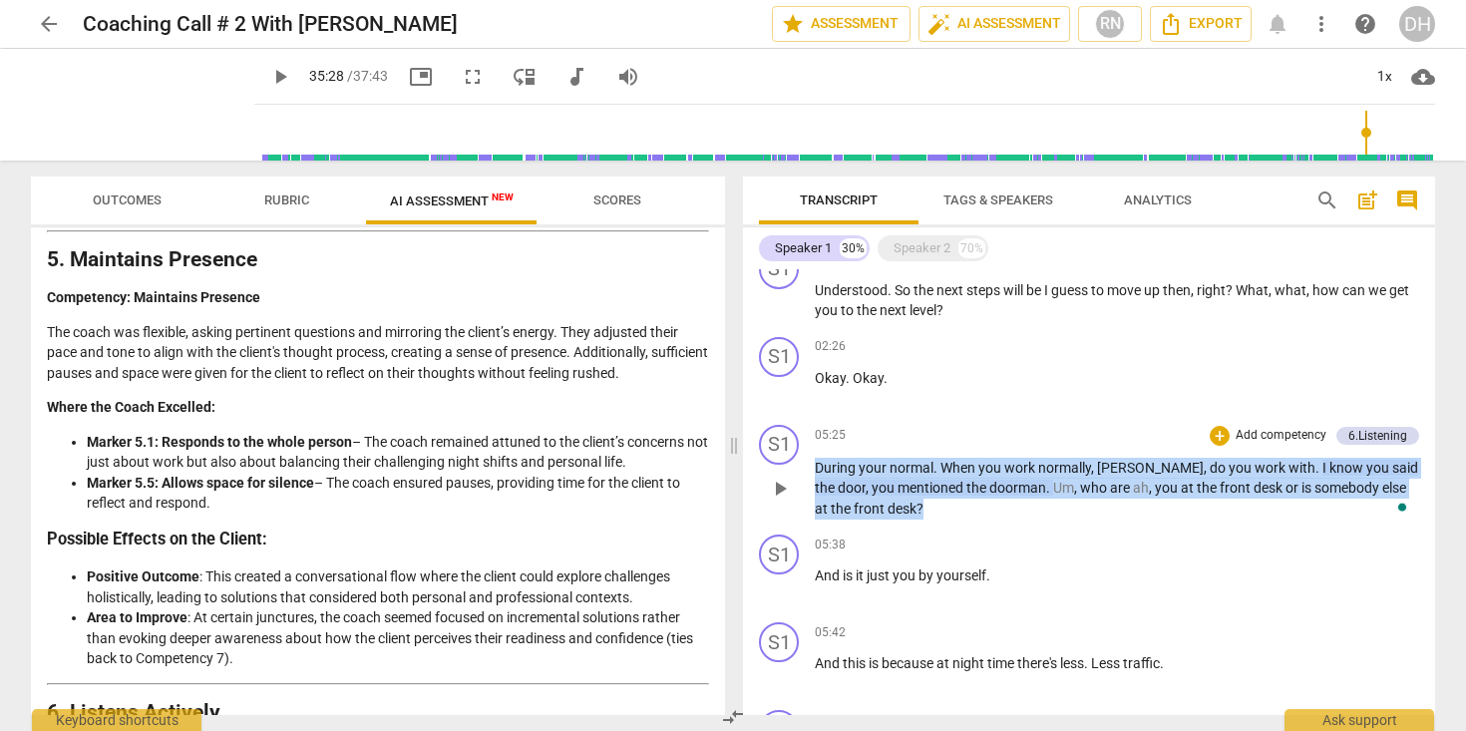
drag, startPoint x: 815, startPoint y: 468, endPoint x: 911, endPoint y: 520, distance: 108.9
click at [911, 520] on div "S1 play_arrow pause 05:25 + Add competency 6.Listening keyboard_arrow_right Dur…" at bounding box center [1089, 472] width 692 height 111
click at [1022, 368] on p "Okay . Okay ." at bounding box center [1117, 378] width 604 height 21
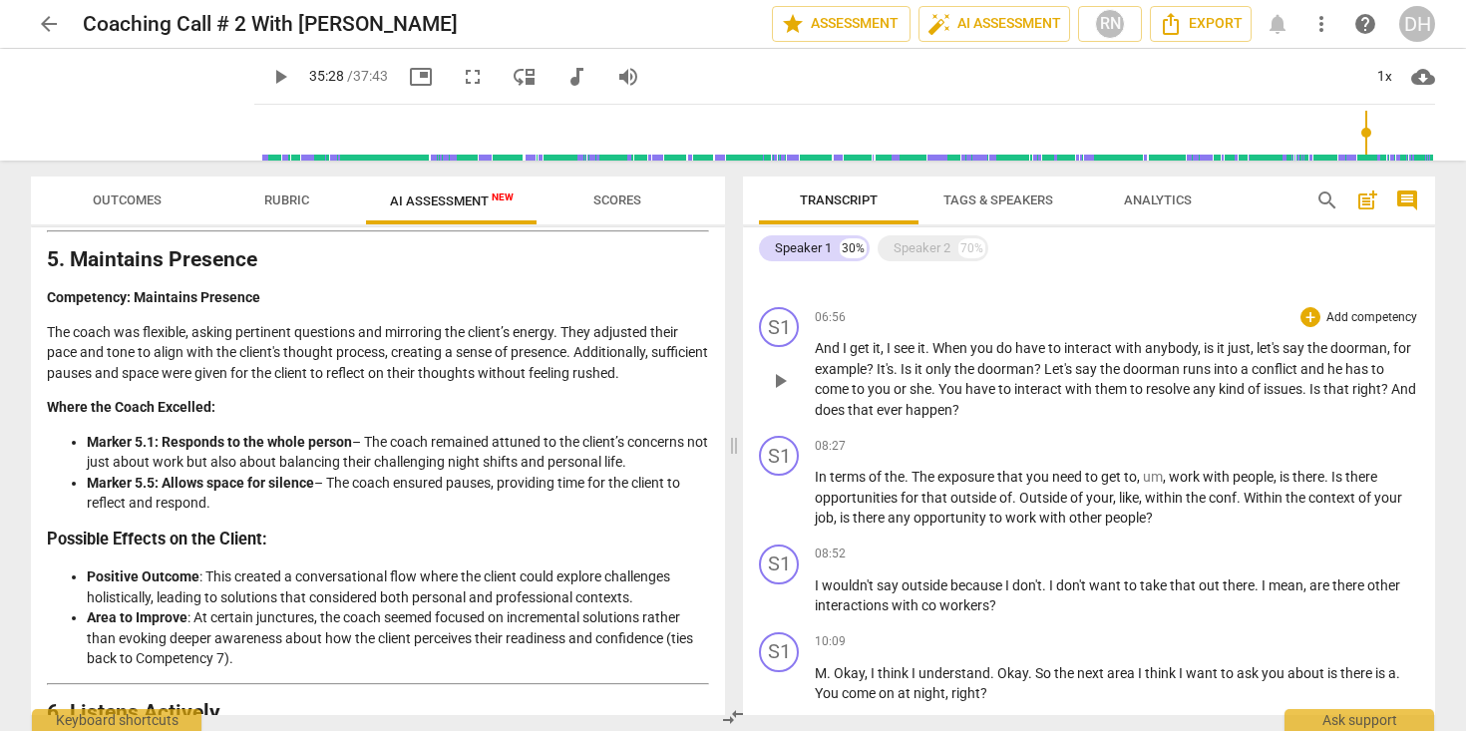
scroll to position [1187, 0]
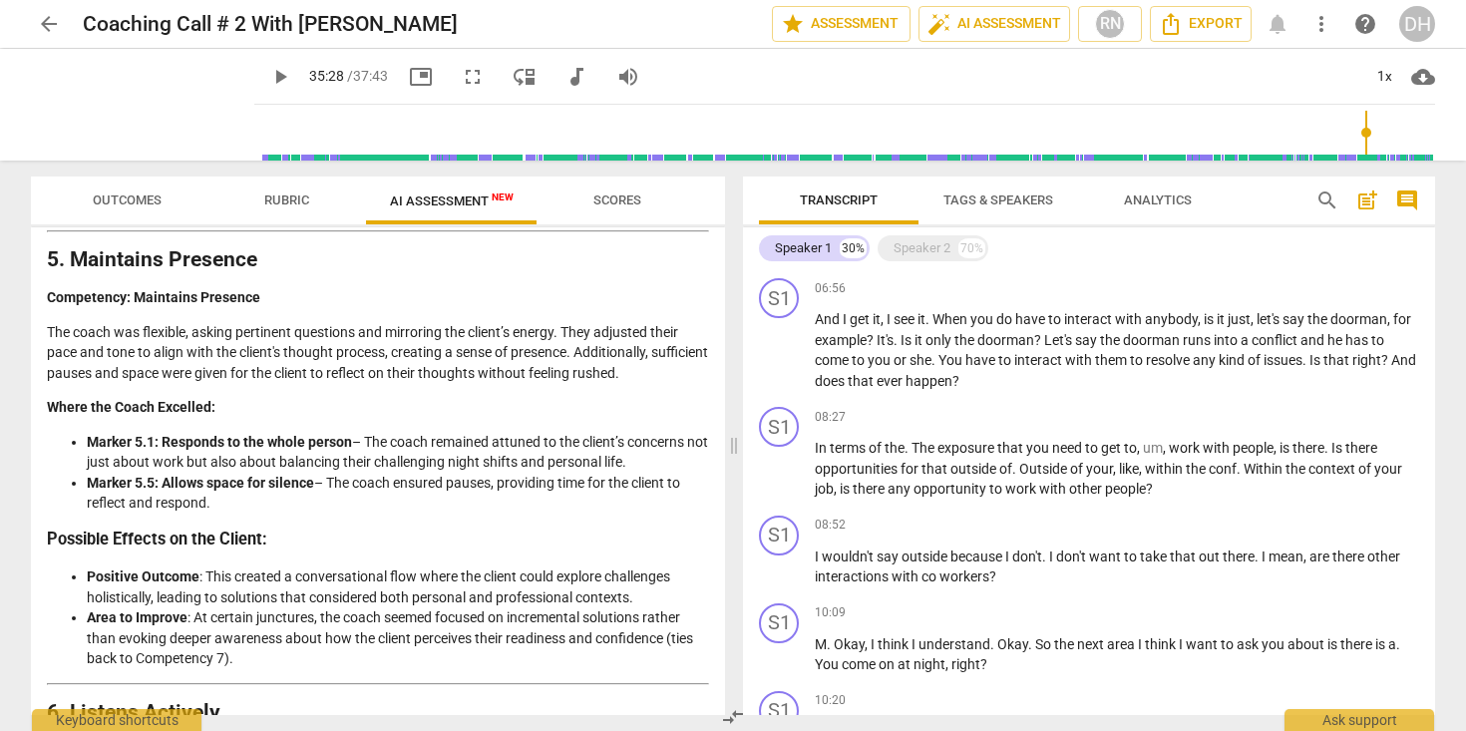
type input "2128"
